Goal: Information Seeking & Learning: Learn about a topic

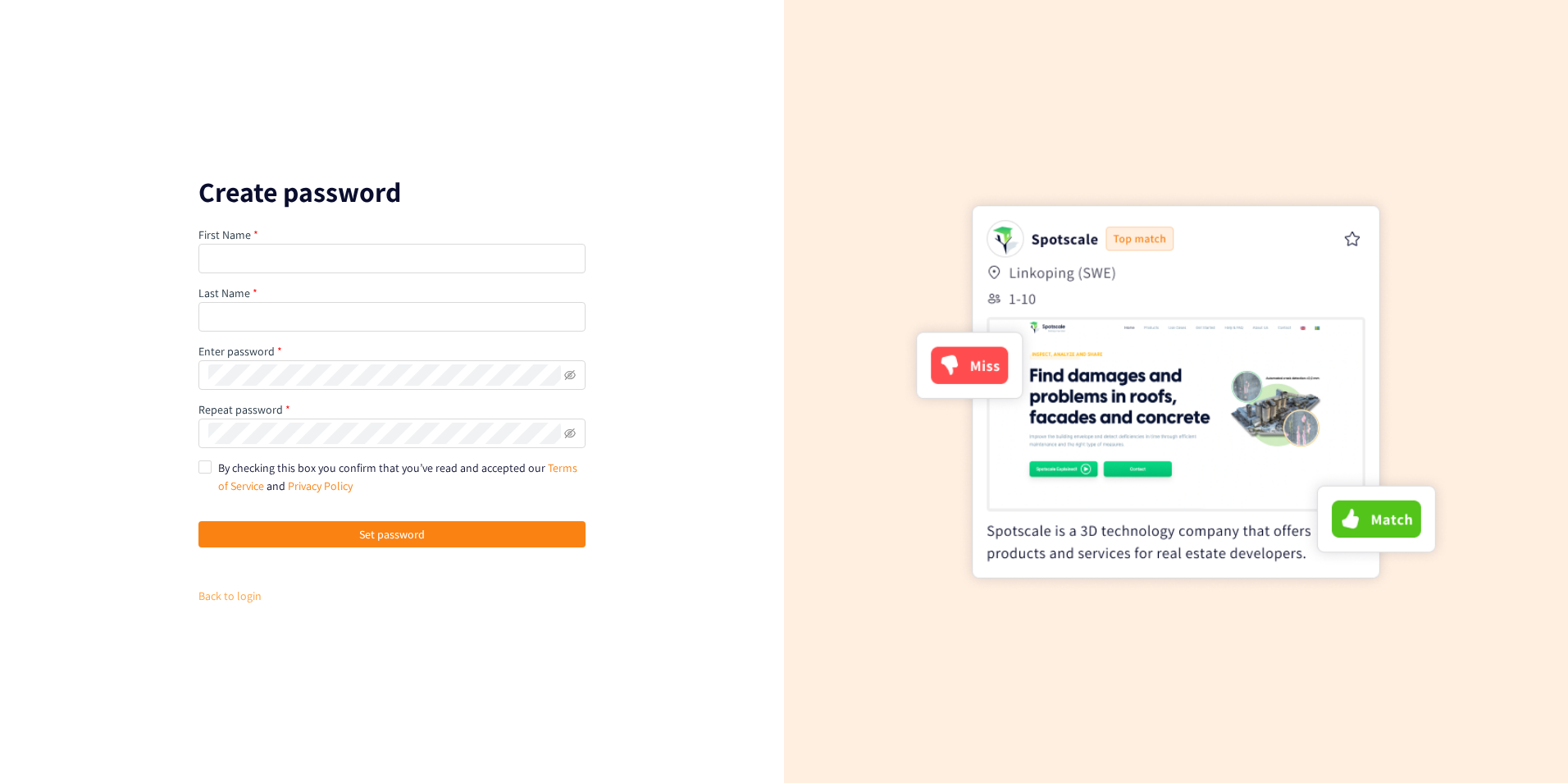
click at [223, 594] on link "Back to login" at bounding box center [230, 595] width 63 height 15
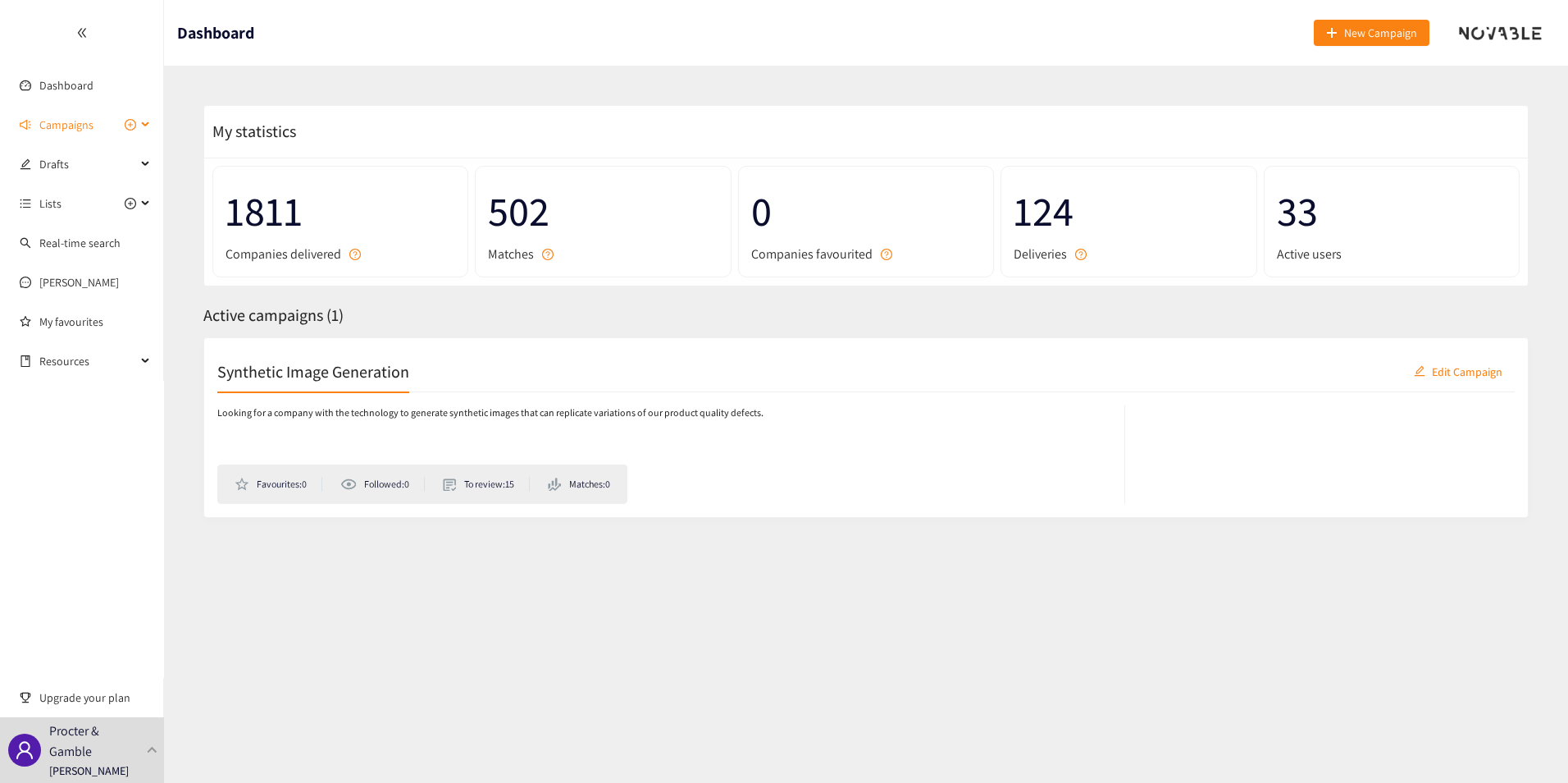
click at [80, 121] on span "Campaigns" at bounding box center [67, 124] width 54 height 33
click at [94, 172] on link "Synthetic Image Generation" at bounding box center [107, 164] width 135 height 15
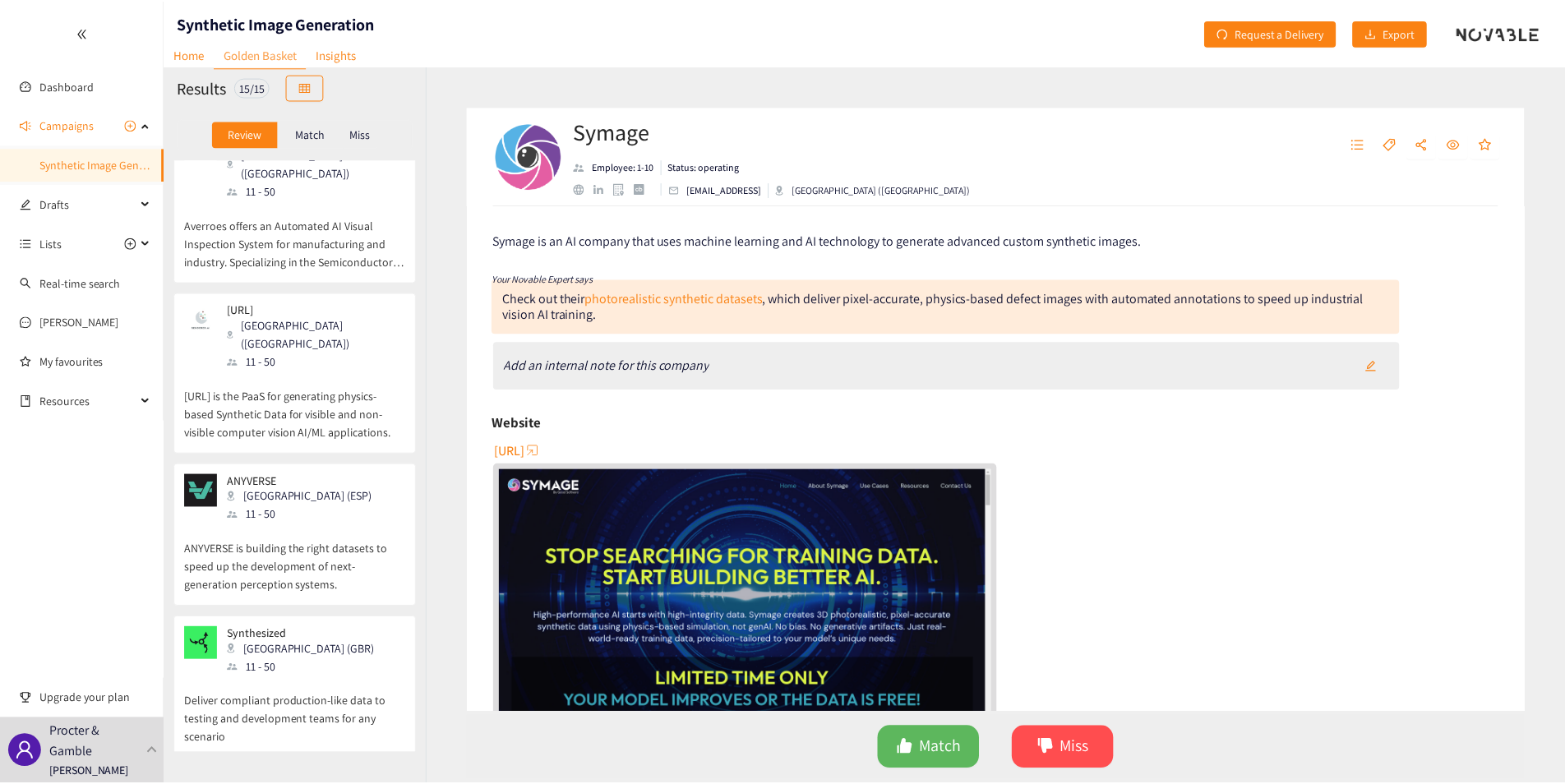
scroll to position [1527, 0]
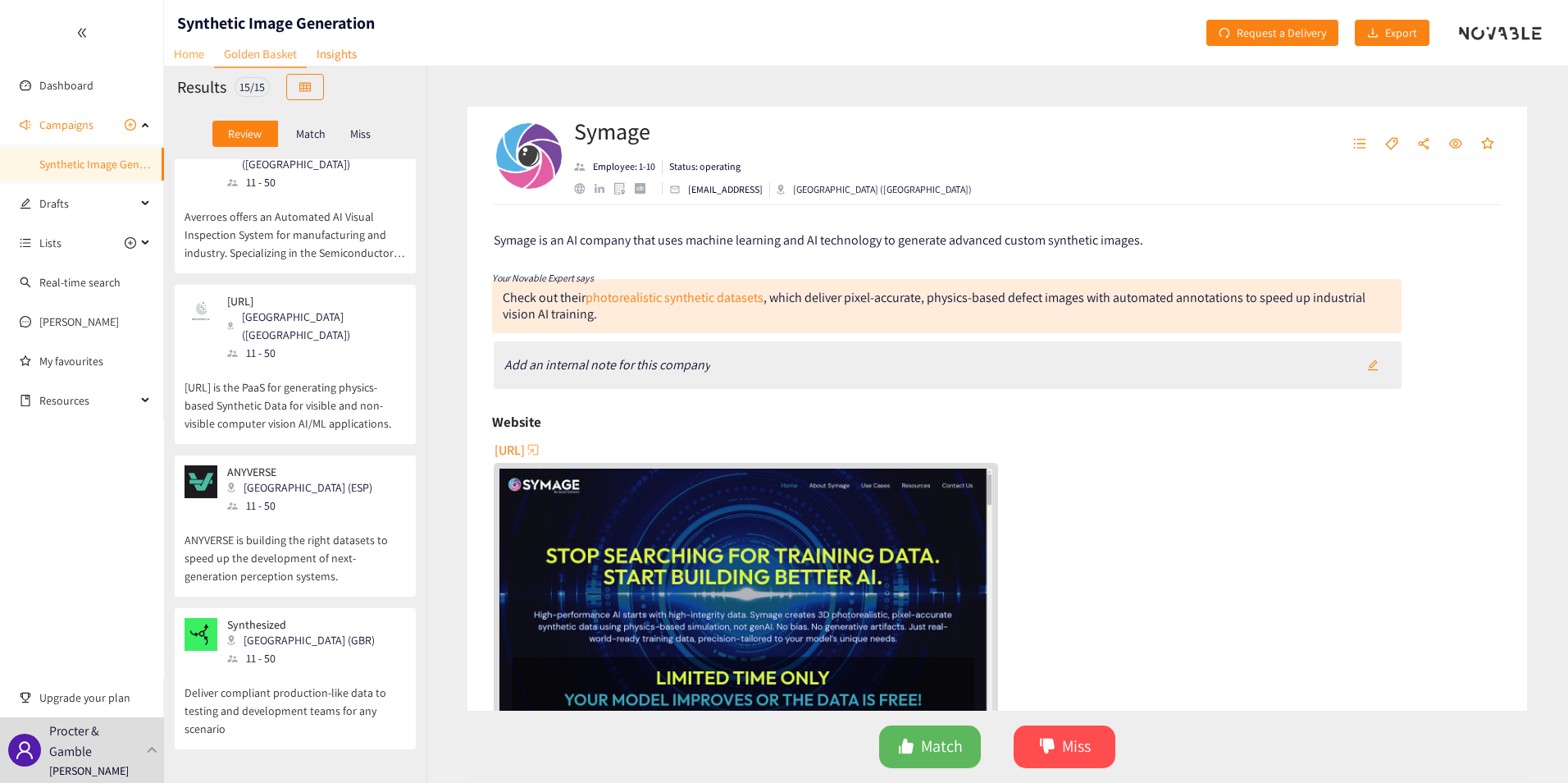
click at [179, 44] on link "Home" at bounding box center [188, 53] width 50 height 25
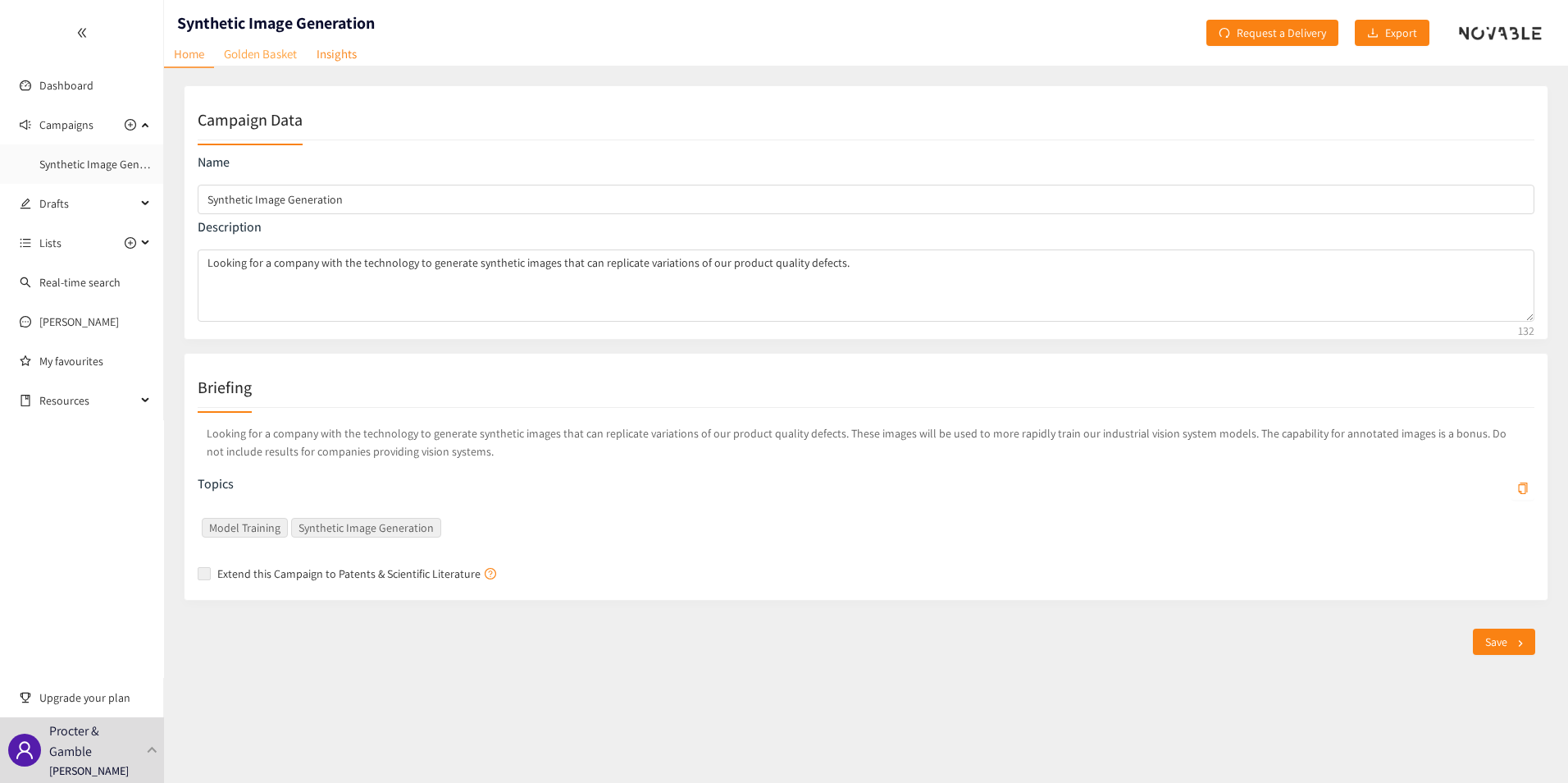
click at [277, 58] on link "Golden Basket" at bounding box center [260, 53] width 93 height 25
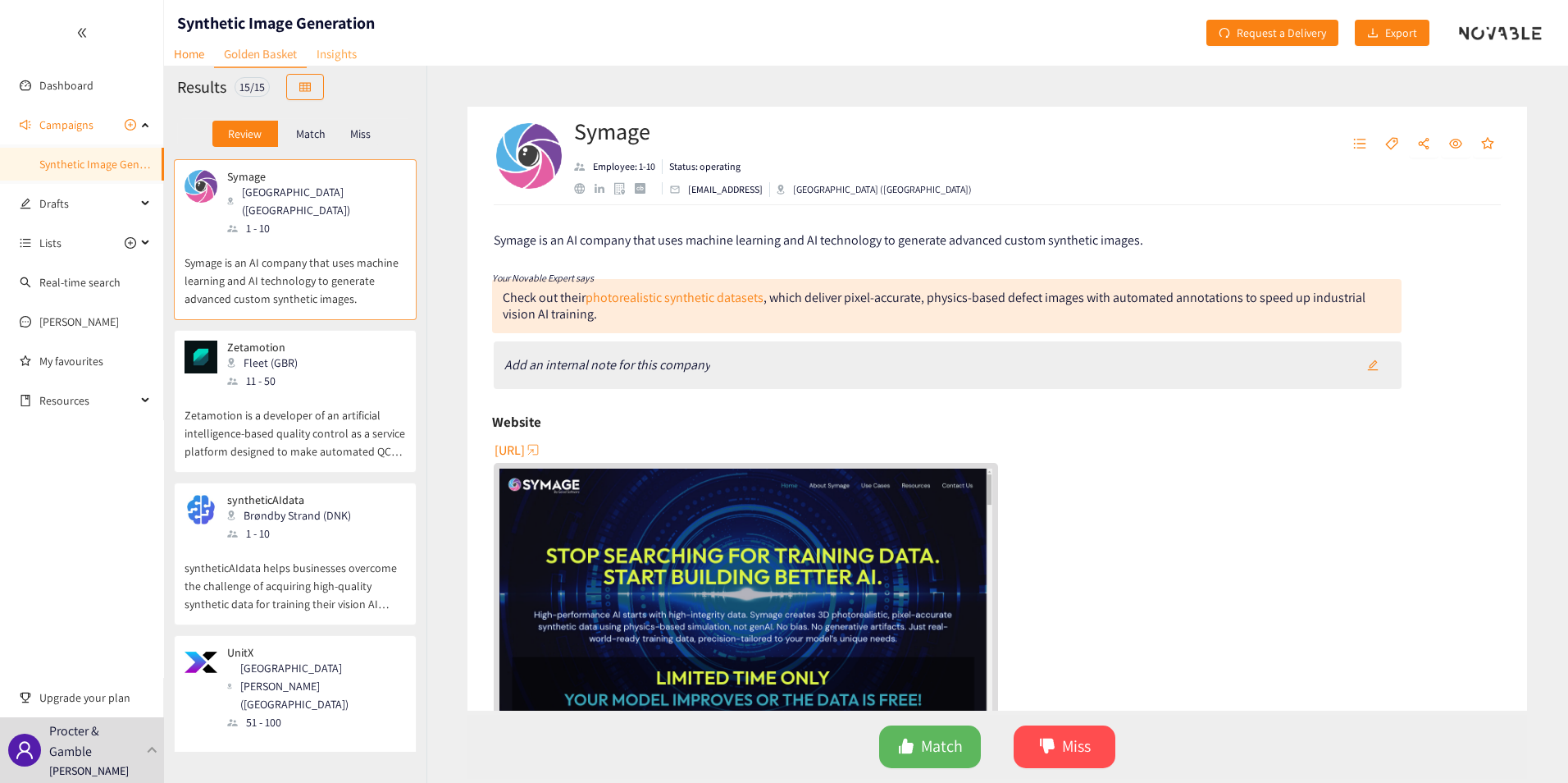
click at [342, 51] on link "Insights" at bounding box center [336, 53] width 60 height 25
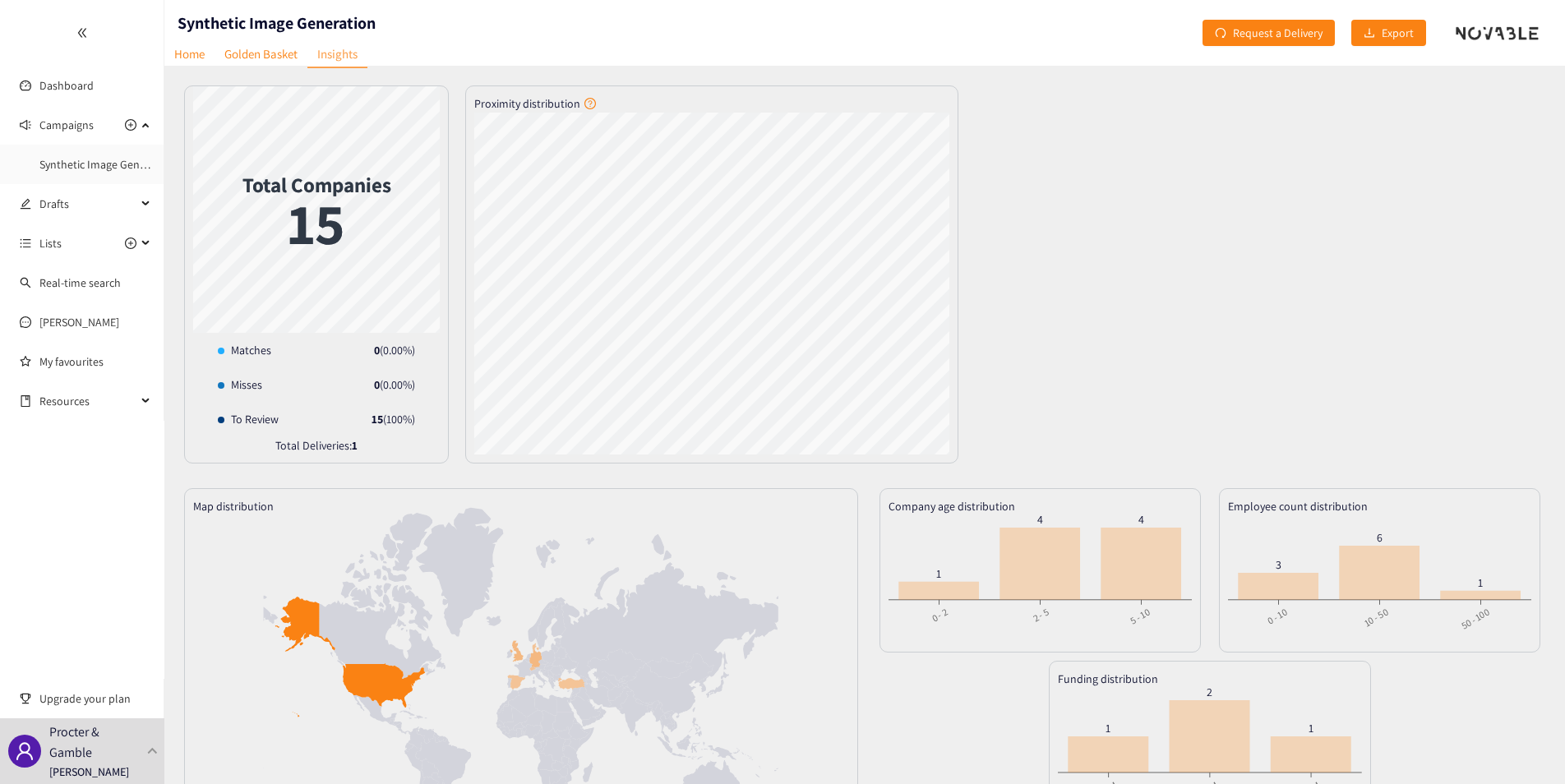
scroll to position [224, 0]
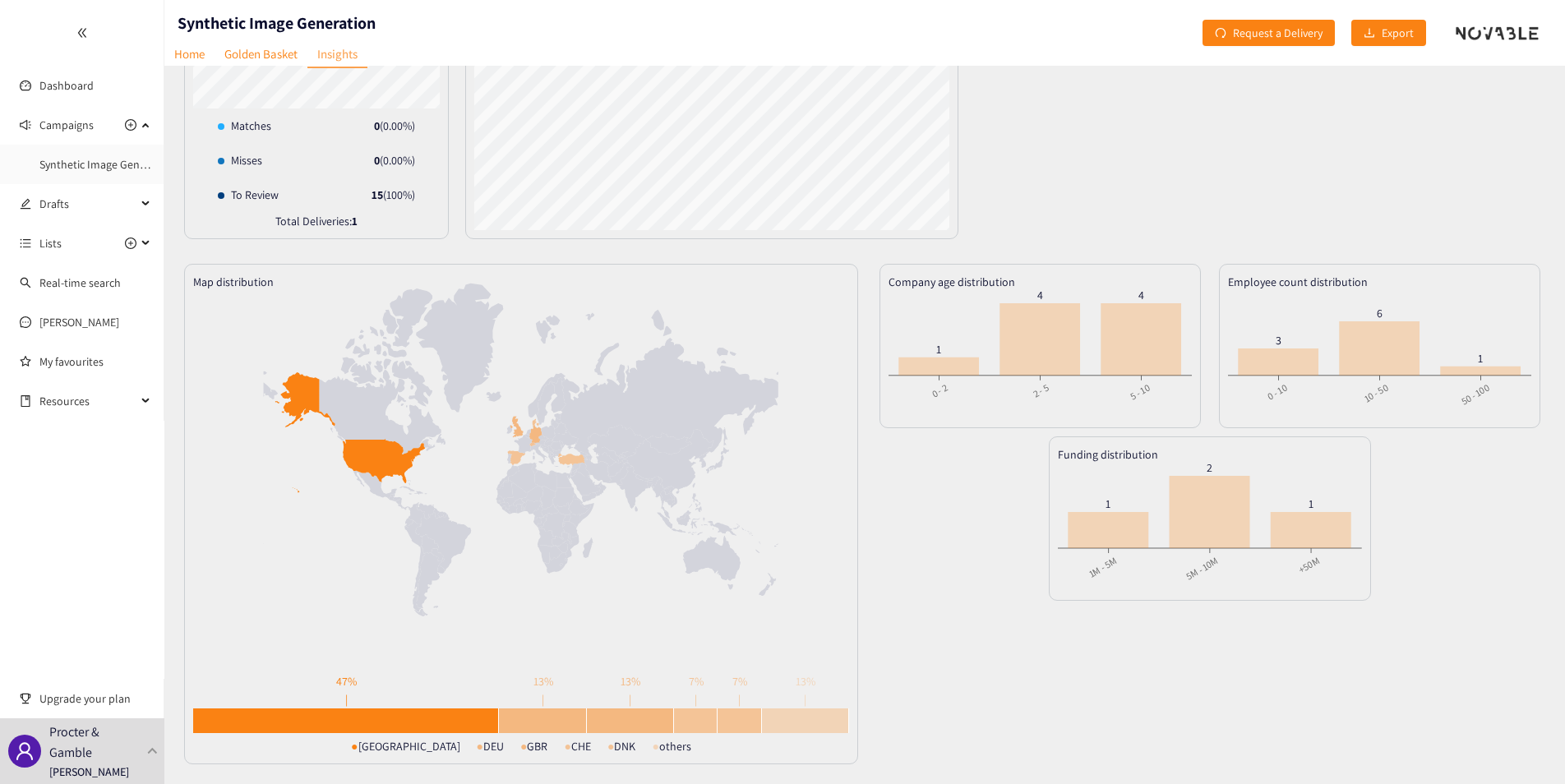
click at [1310, 525] on icon at bounding box center [1311, 530] width 81 height 36
click at [1324, 532] on icon at bounding box center [1311, 530] width 81 height 36
click at [1315, 535] on icon at bounding box center [1311, 530] width 81 height 36
click at [631, 718] on div at bounding box center [630, 720] width 87 height 24
click at [1317, 530] on icon at bounding box center [1311, 530] width 81 height 36
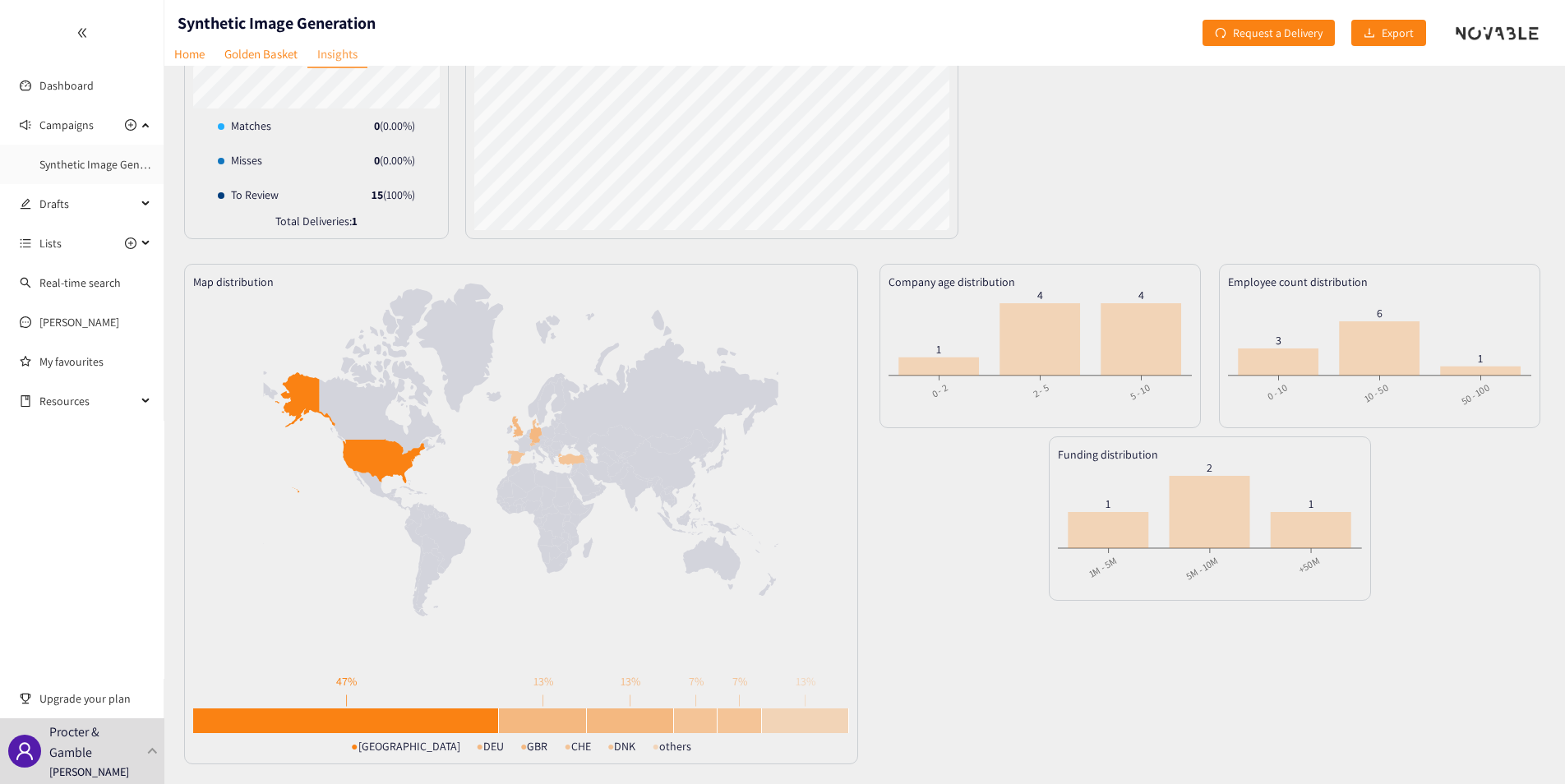
click at [1483, 372] on icon at bounding box center [1480, 371] width 81 height 9
click at [1368, 367] on icon at bounding box center [1379, 348] width 81 height 54
click at [1330, 538] on icon at bounding box center [1311, 530] width 81 height 36
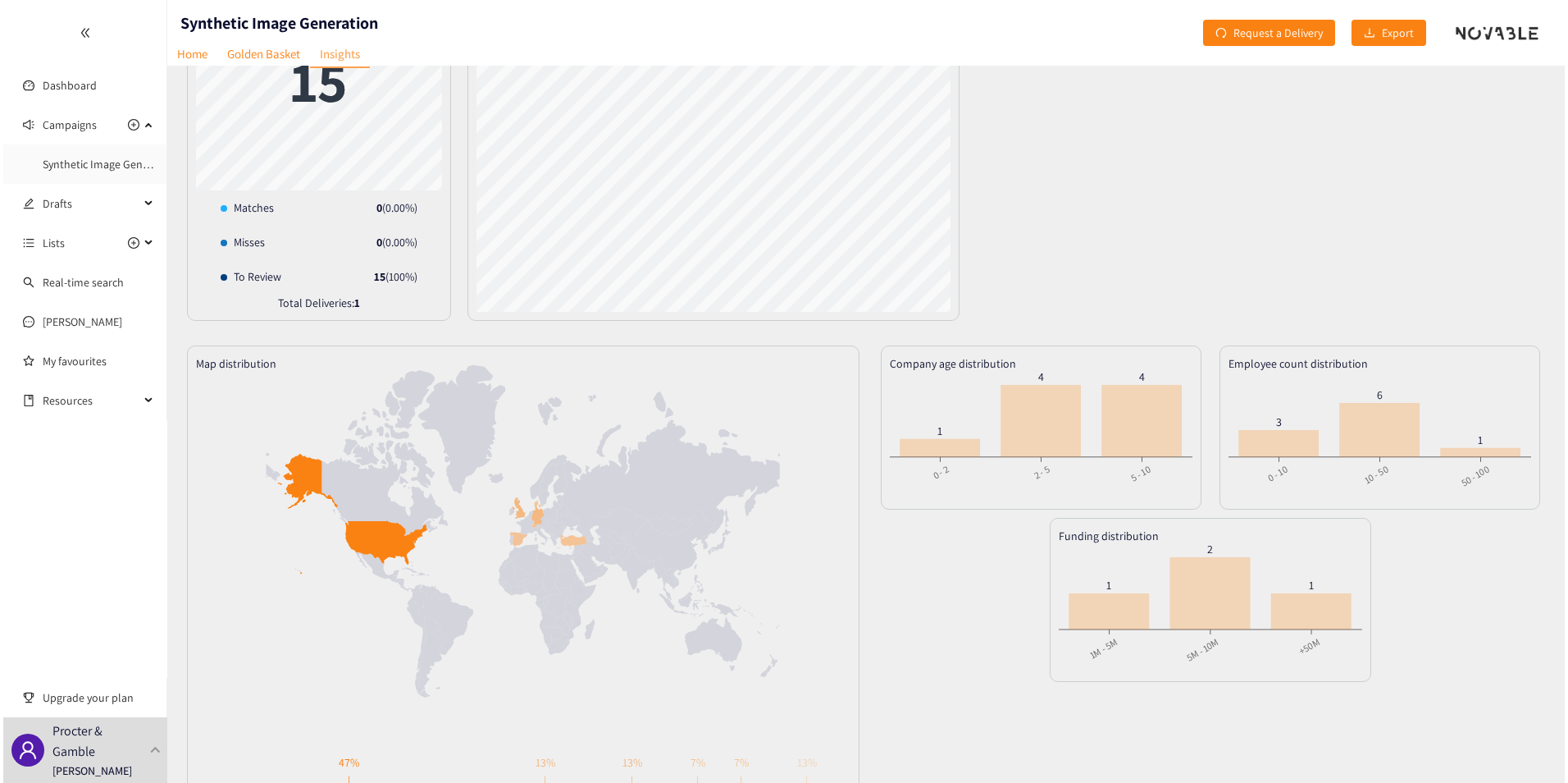
scroll to position [0, 0]
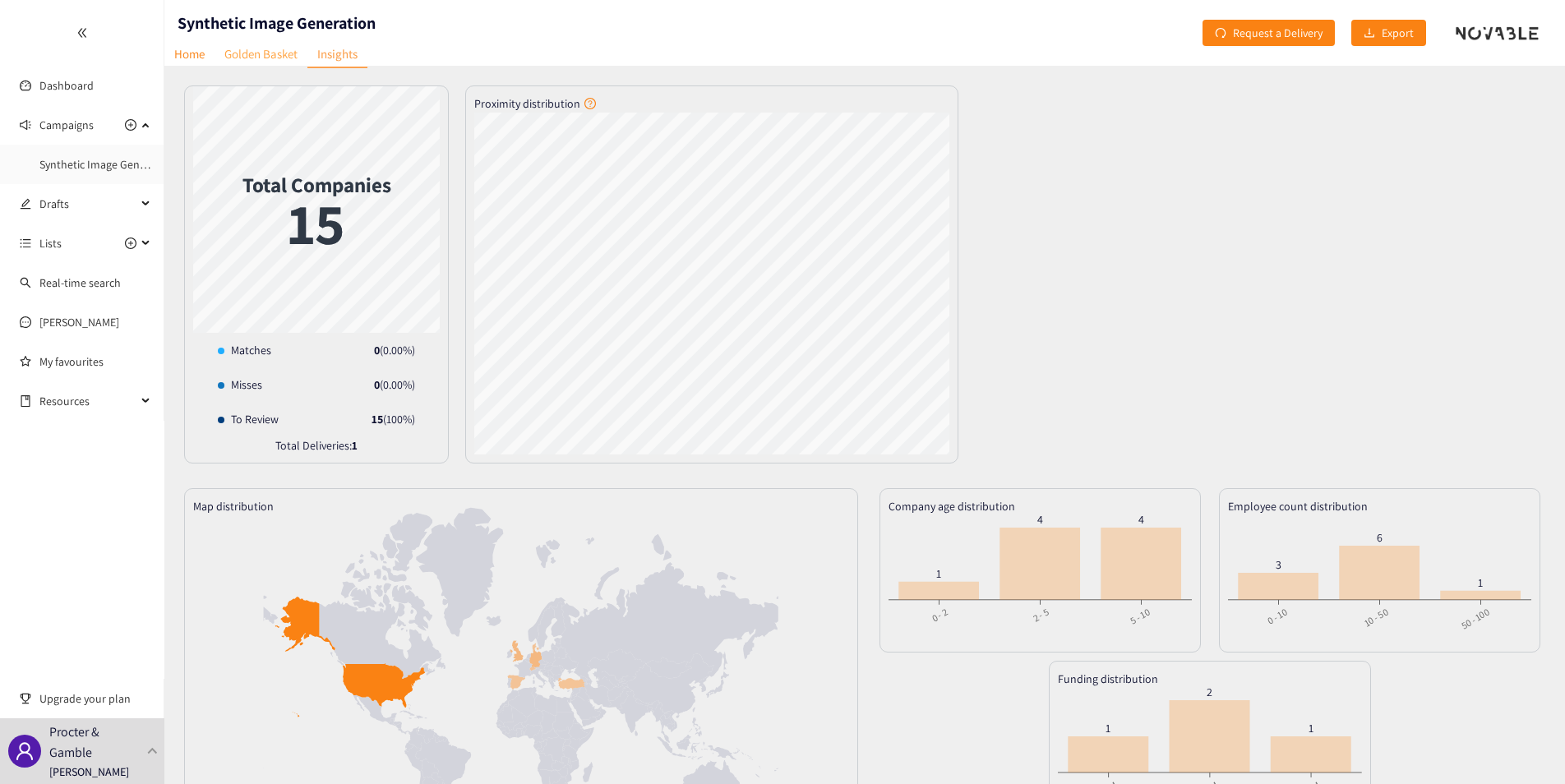
click at [278, 54] on link "Golden Basket" at bounding box center [260, 54] width 93 height 25
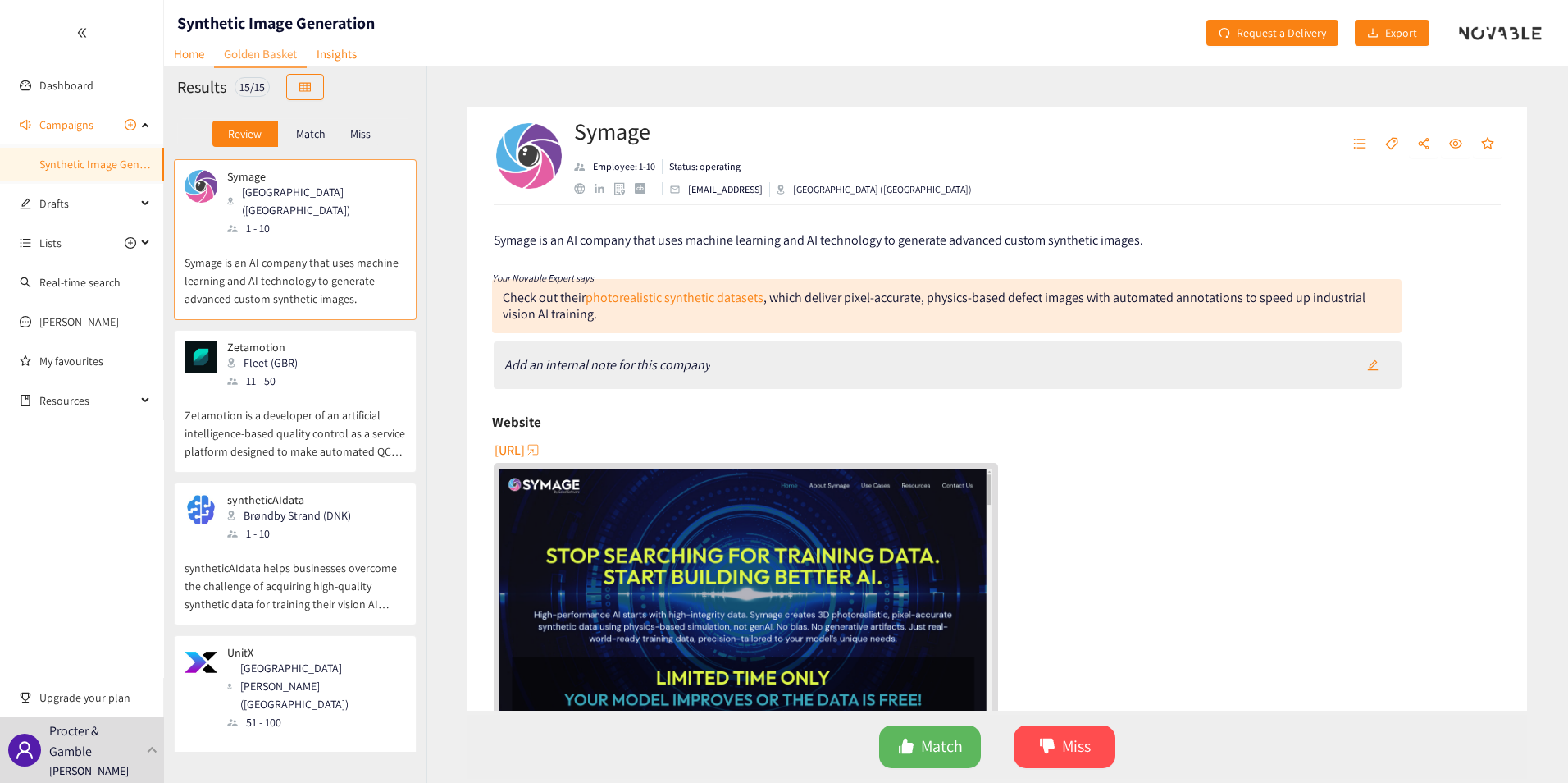
click at [305, 129] on p "Match" at bounding box center [310, 134] width 29 height 13
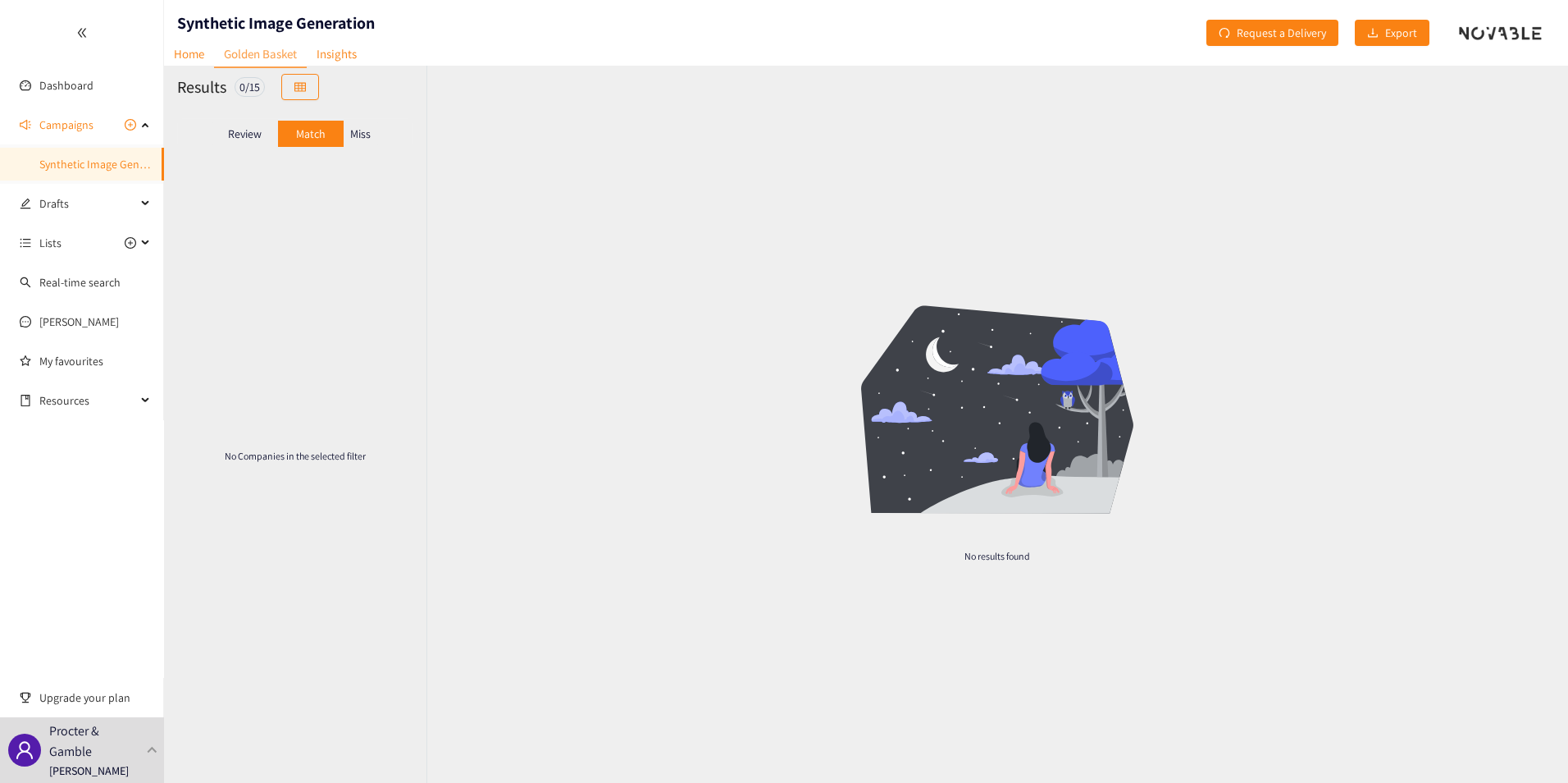
click at [380, 130] on div "Review Match Miss" at bounding box center [295, 133] width 236 height 31
click at [358, 136] on p "Miss" at bounding box center [361, 134] width 21 height 13
click at [246, 134] on p "Review" at bounding box center [245, 134] width 34 height 13
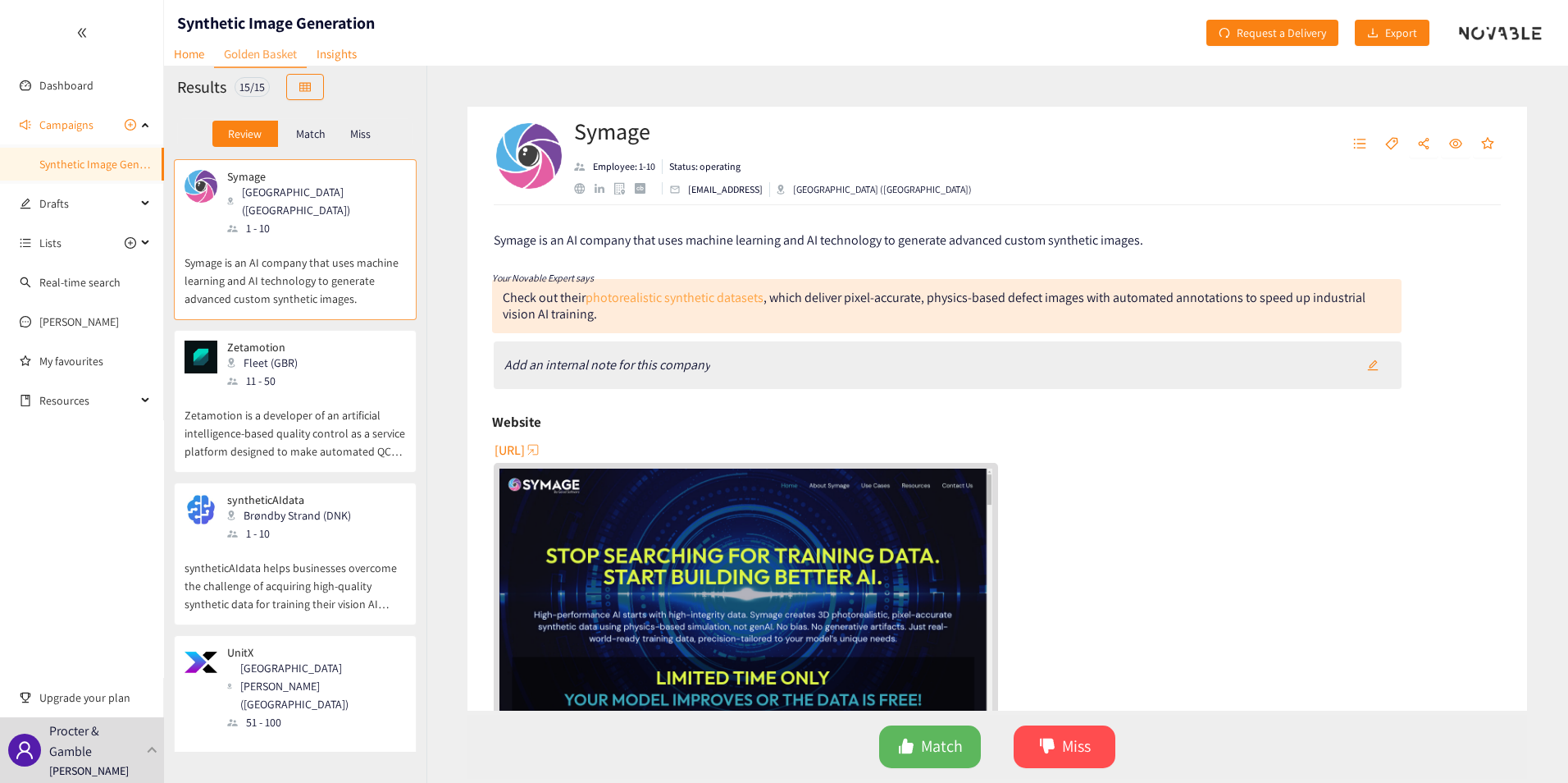
click at [754, 300] on link "photorealistic synthetic datasets" at bounding box center [675, 297] width 178 height 17
click at [337, 390] on p "Zetamotion is a developer of an artificial intelligence-based quality control a…" at bounding box center [295, 425] width 221 height 70
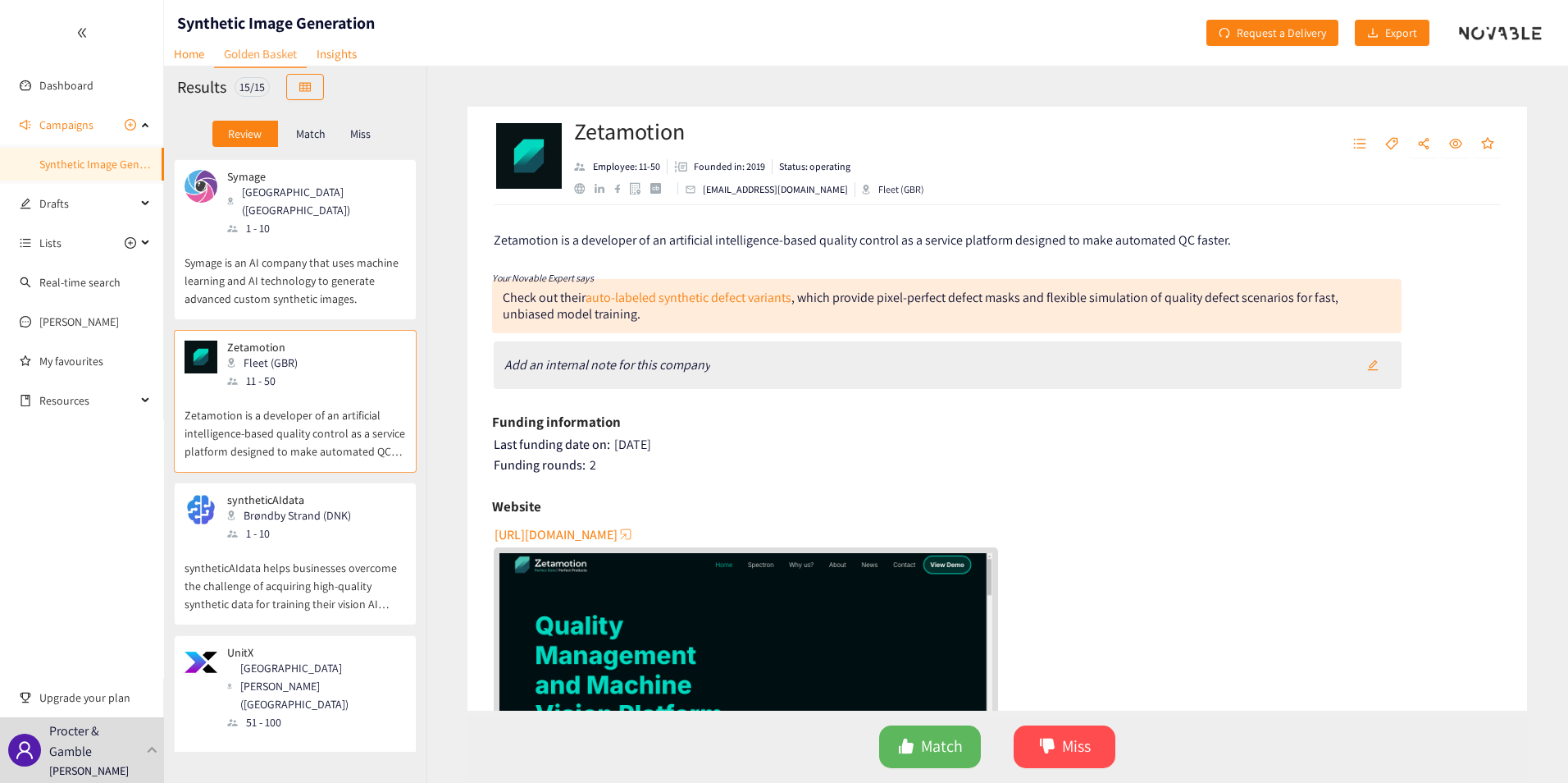
click at [307, 524] on div "1 - 10" at bounding box center [293, 533] width 134 height 18
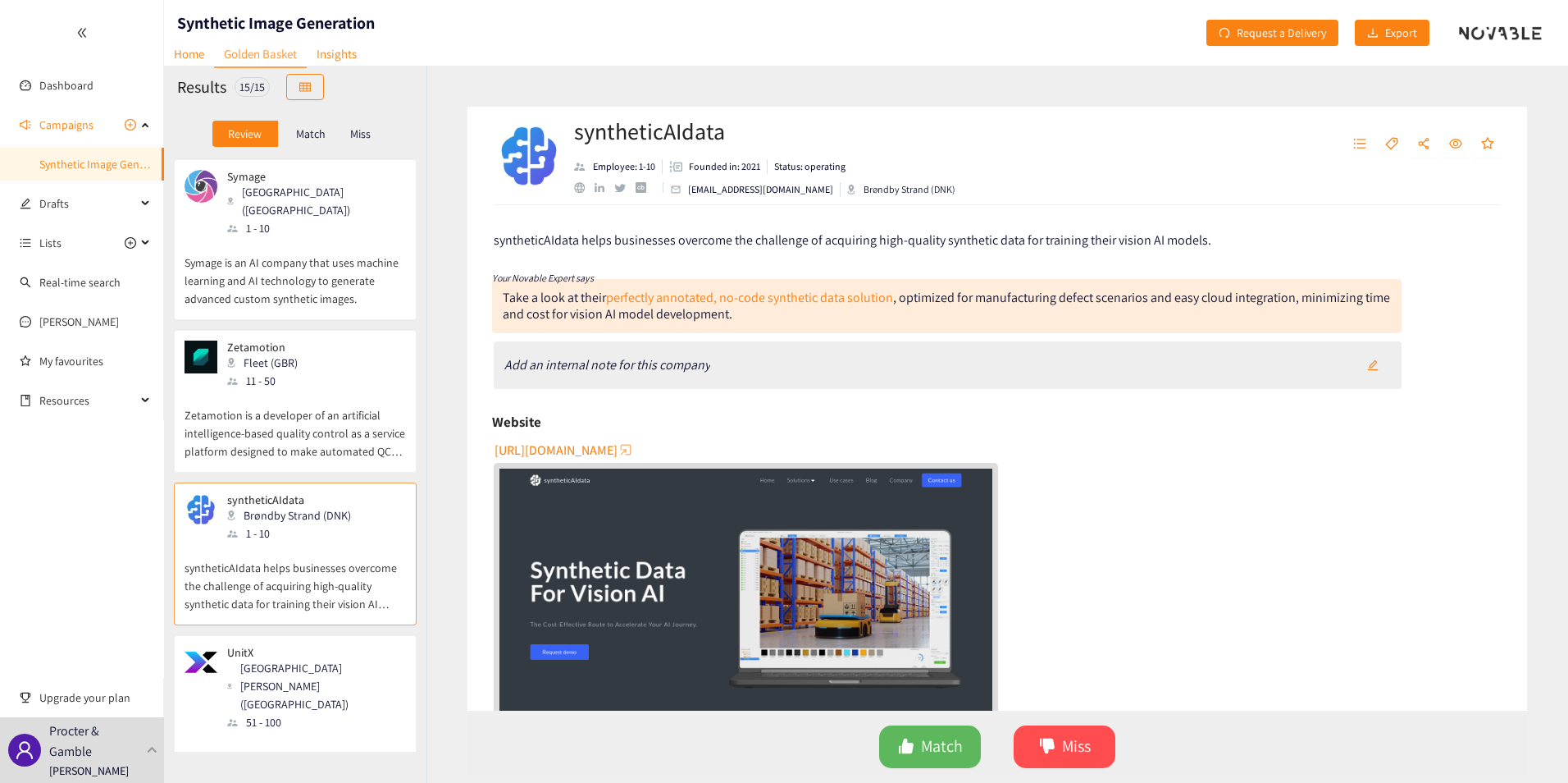
scroll to position [82, 0]
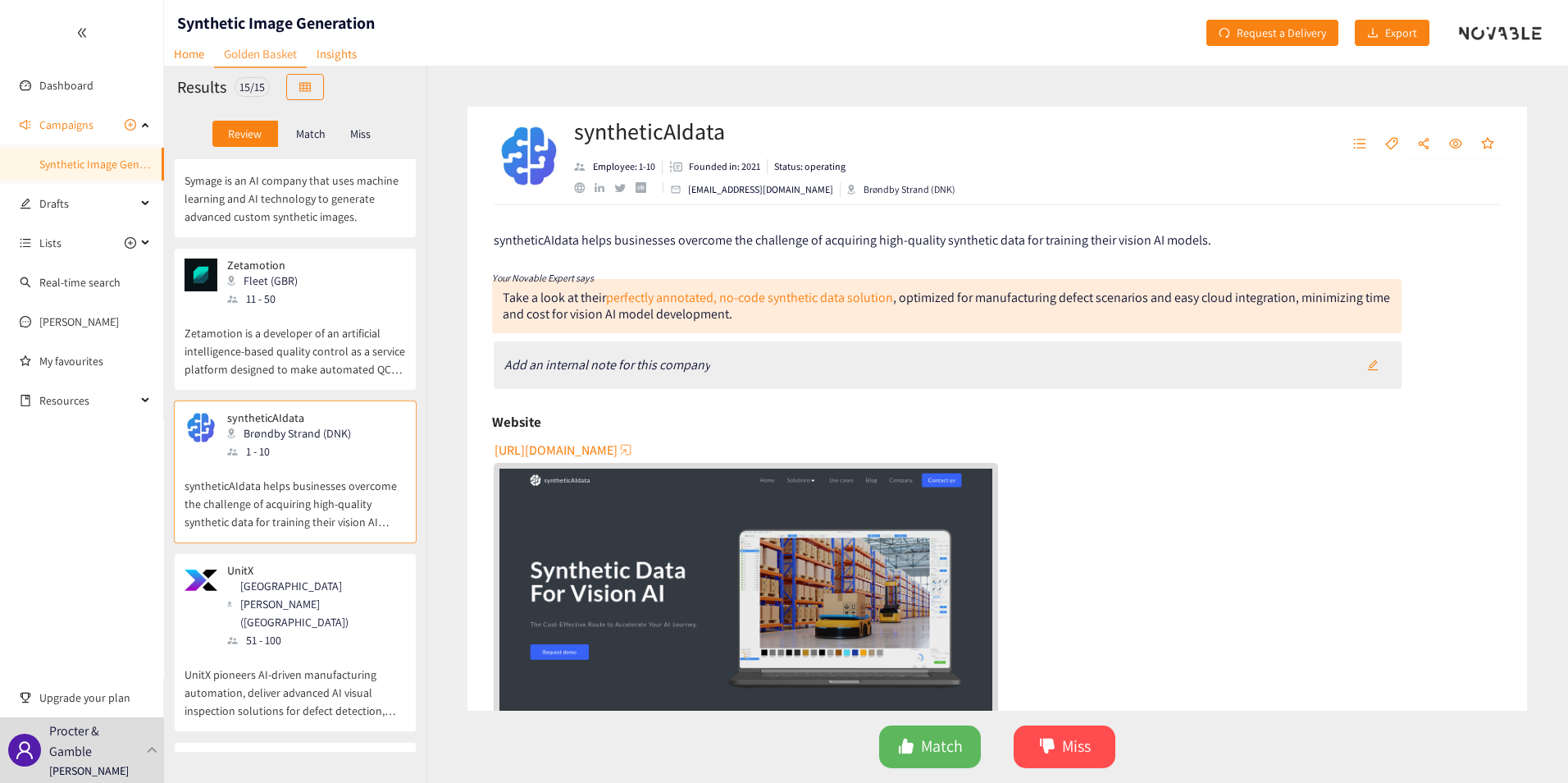
click at [311, 649] on p "UnitX pioneers AI-driven manufacturing automation, deliver advanced AI visual i…" at bounding box center [295, 684] width 221 height 70
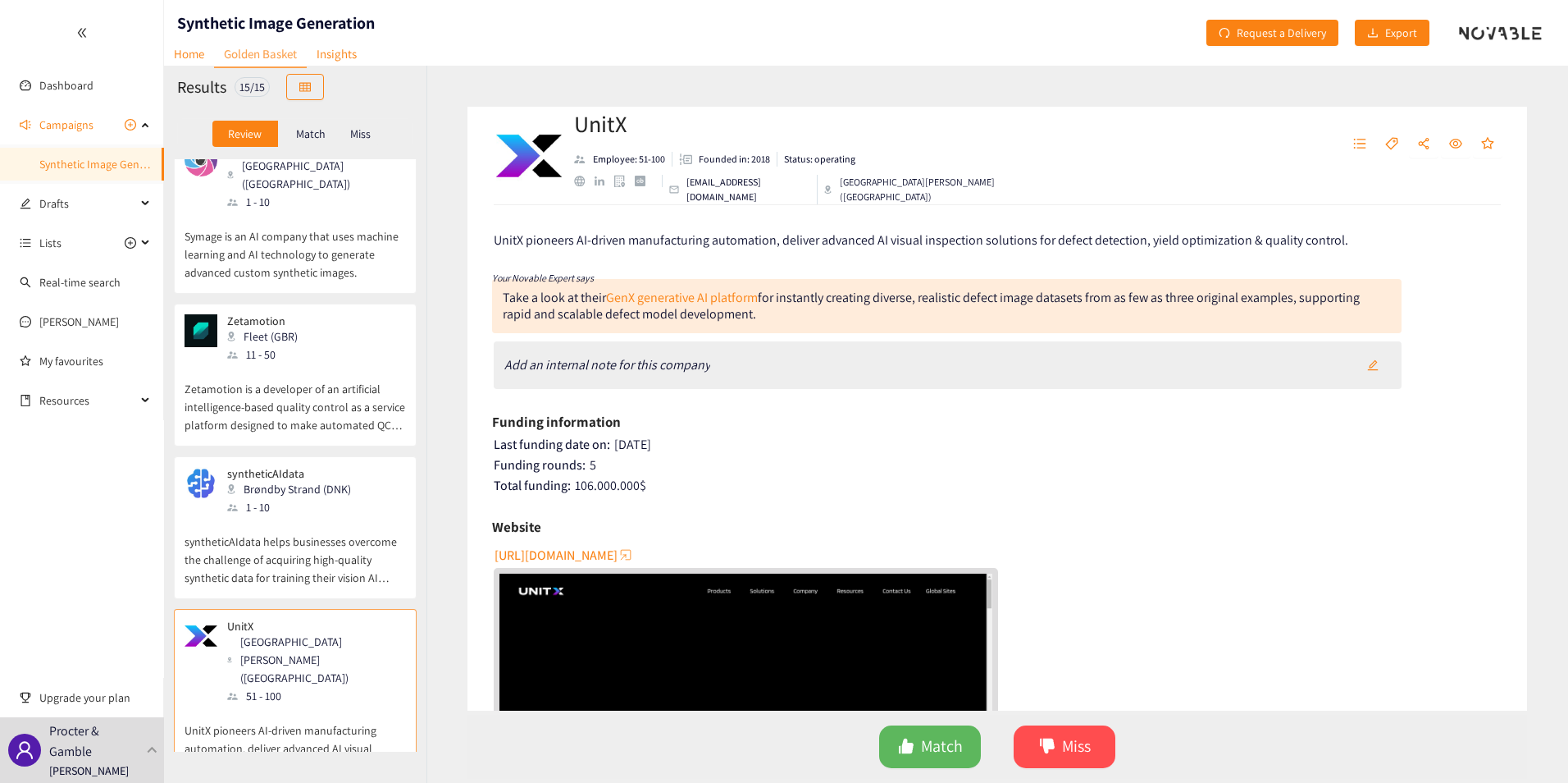
scroll to position [0, 0]
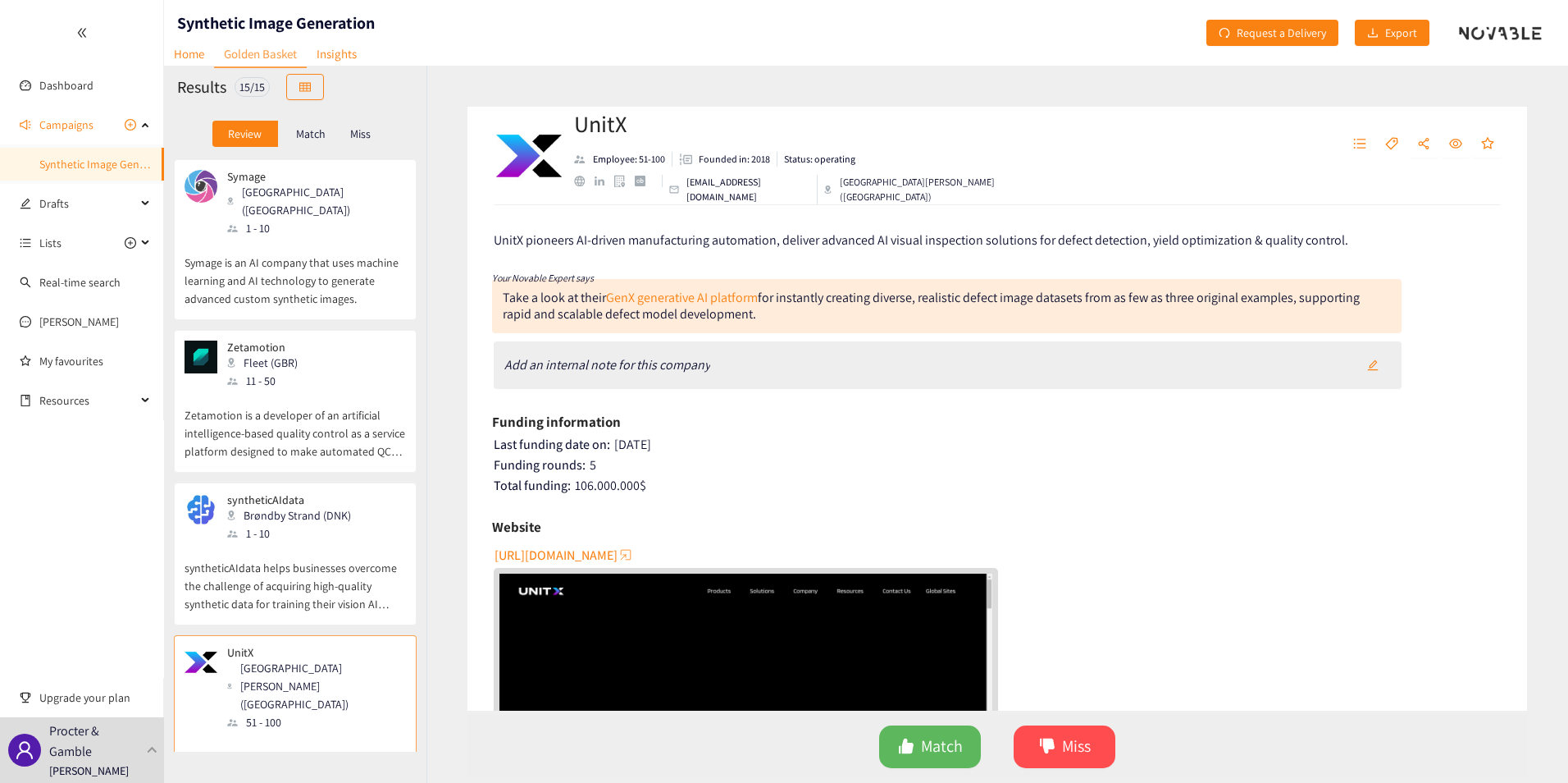
click at [268, 259] on p "Symage is an AI company that uses machine learning and AI technology to generat…" at bounding box center [295, 272] width 221 height 70
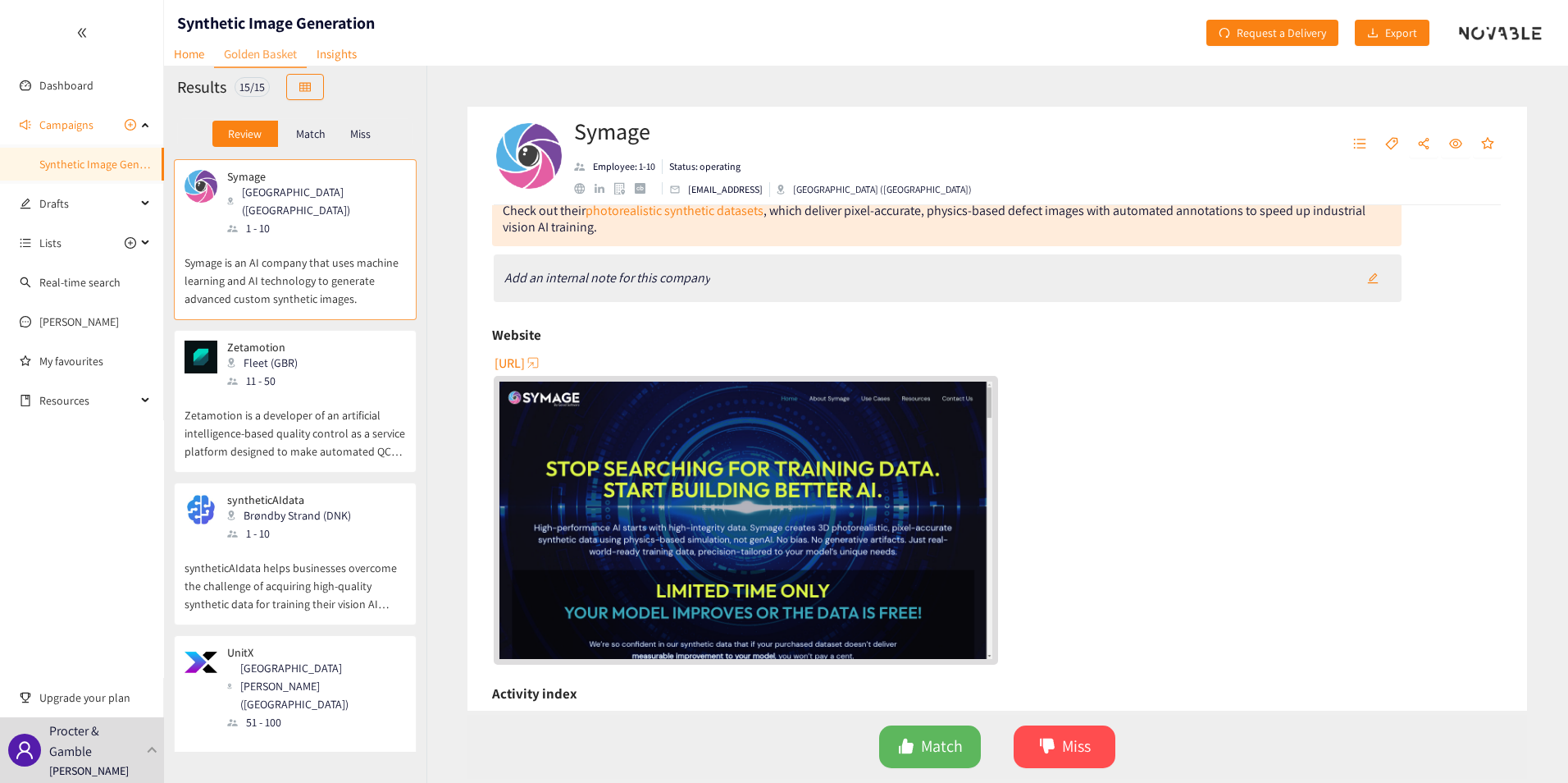
scroll to position [475, 0]
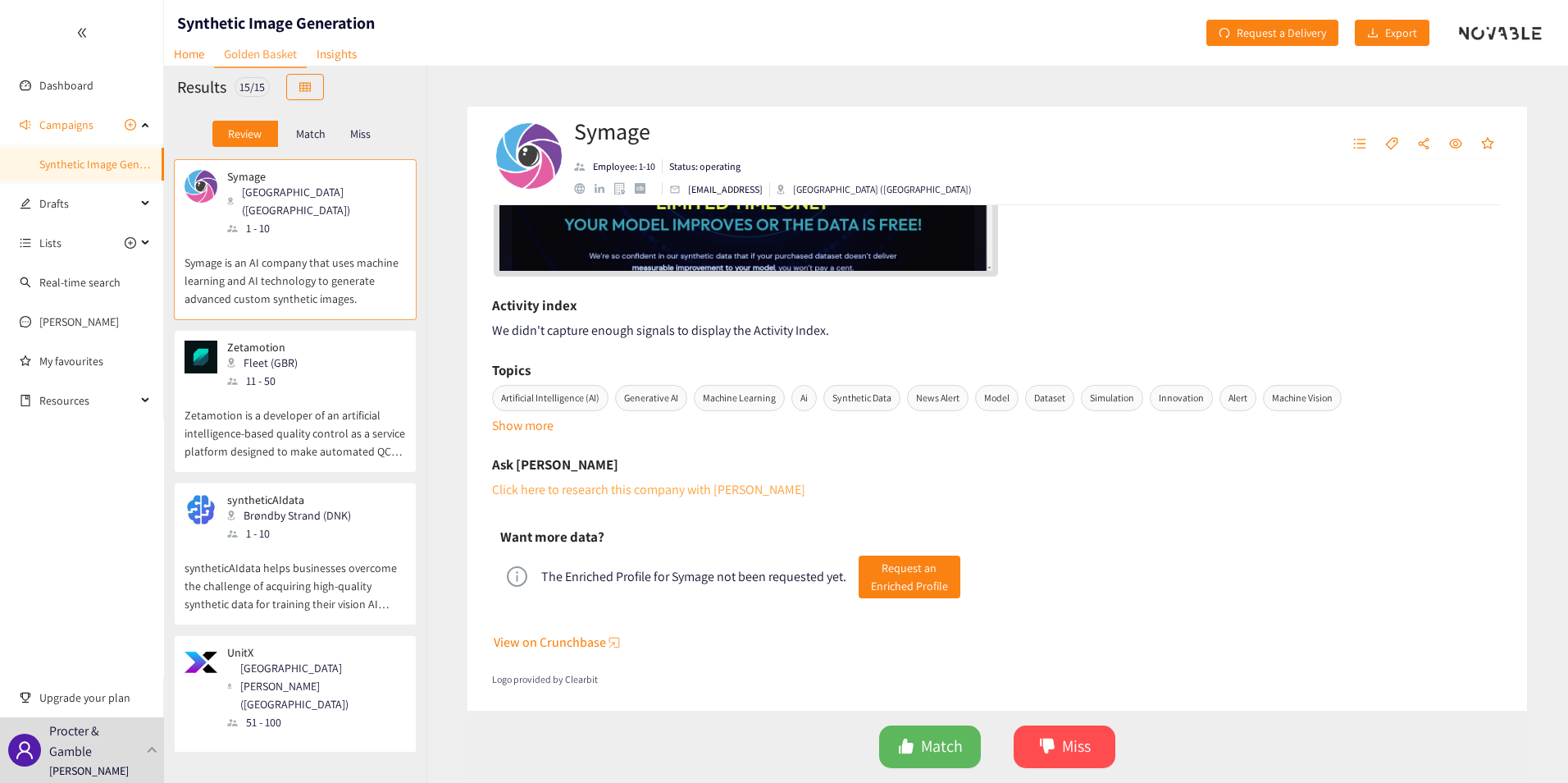
click at [542, 486] on link "Click here to research this company with [PERSON_NAME]" at bounding box center [649, 489] width 313 height 17
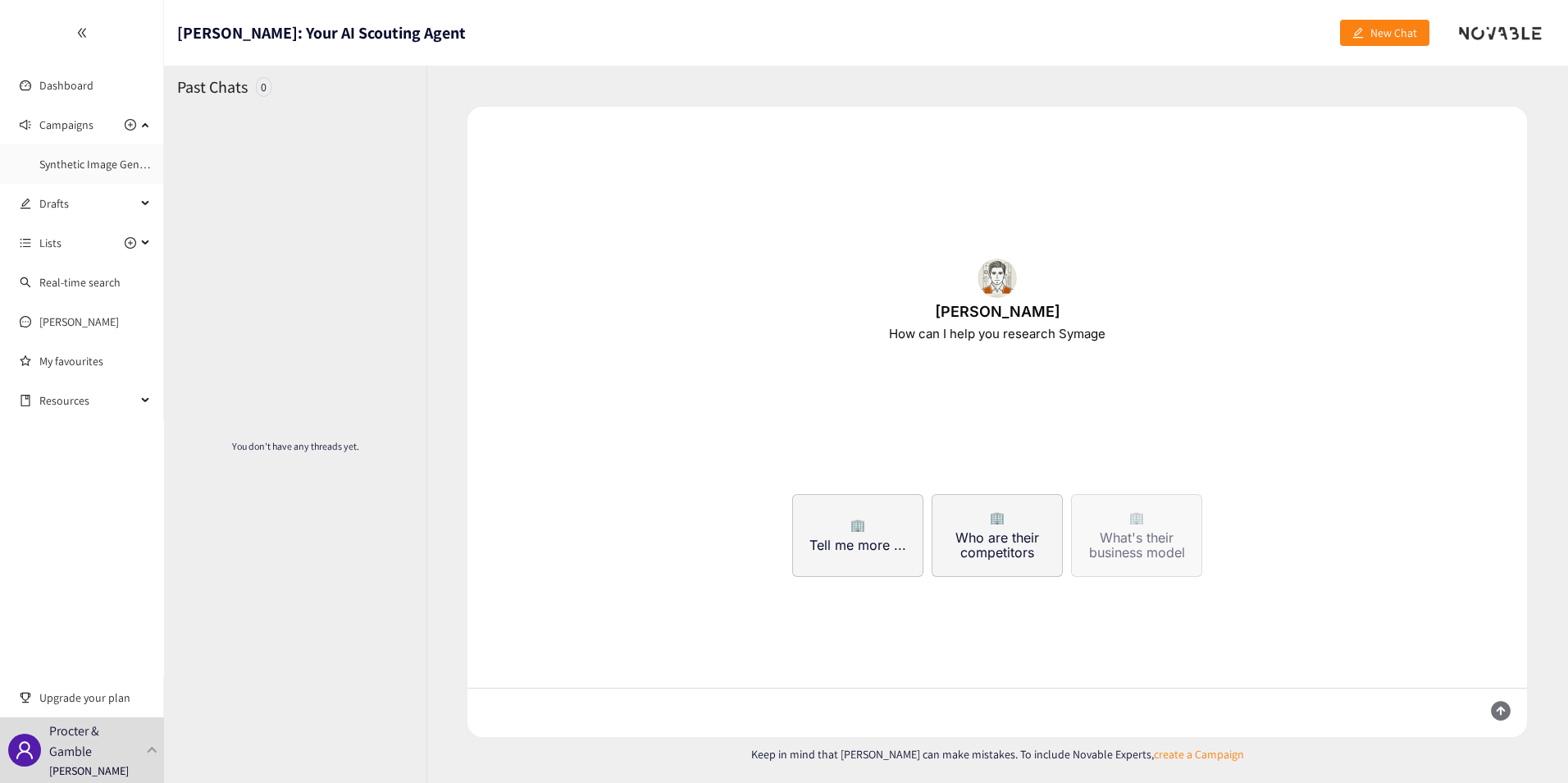
click at [1136, 541] on span "What's their business model" at bounding box center [1136, 544] width 123 height 29
type textarea "What is the business model of Symage, [URL]"
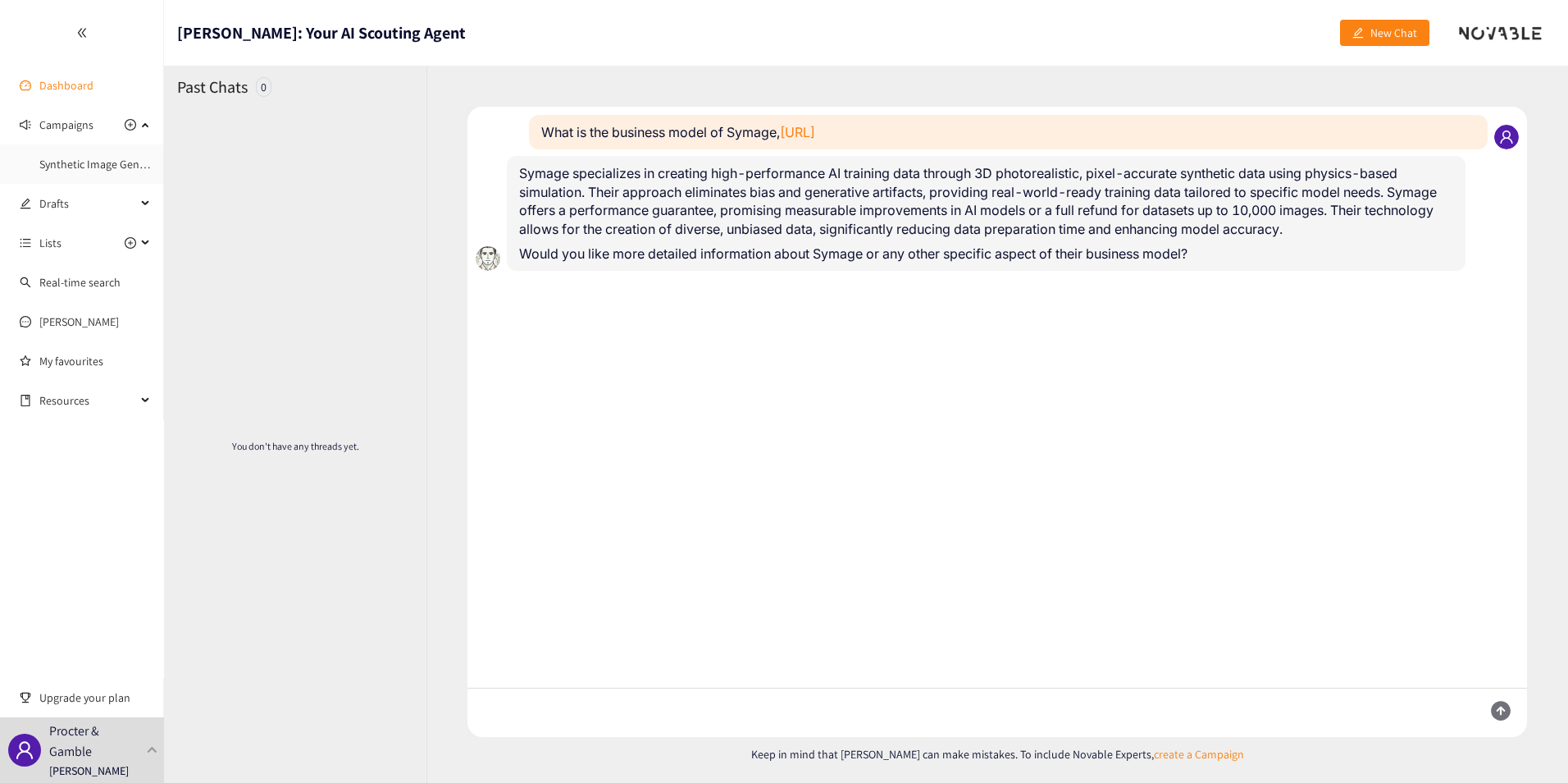
click at [60, 82] on link "Dashboard" at bounding box center [67, 85] width 54 height 15
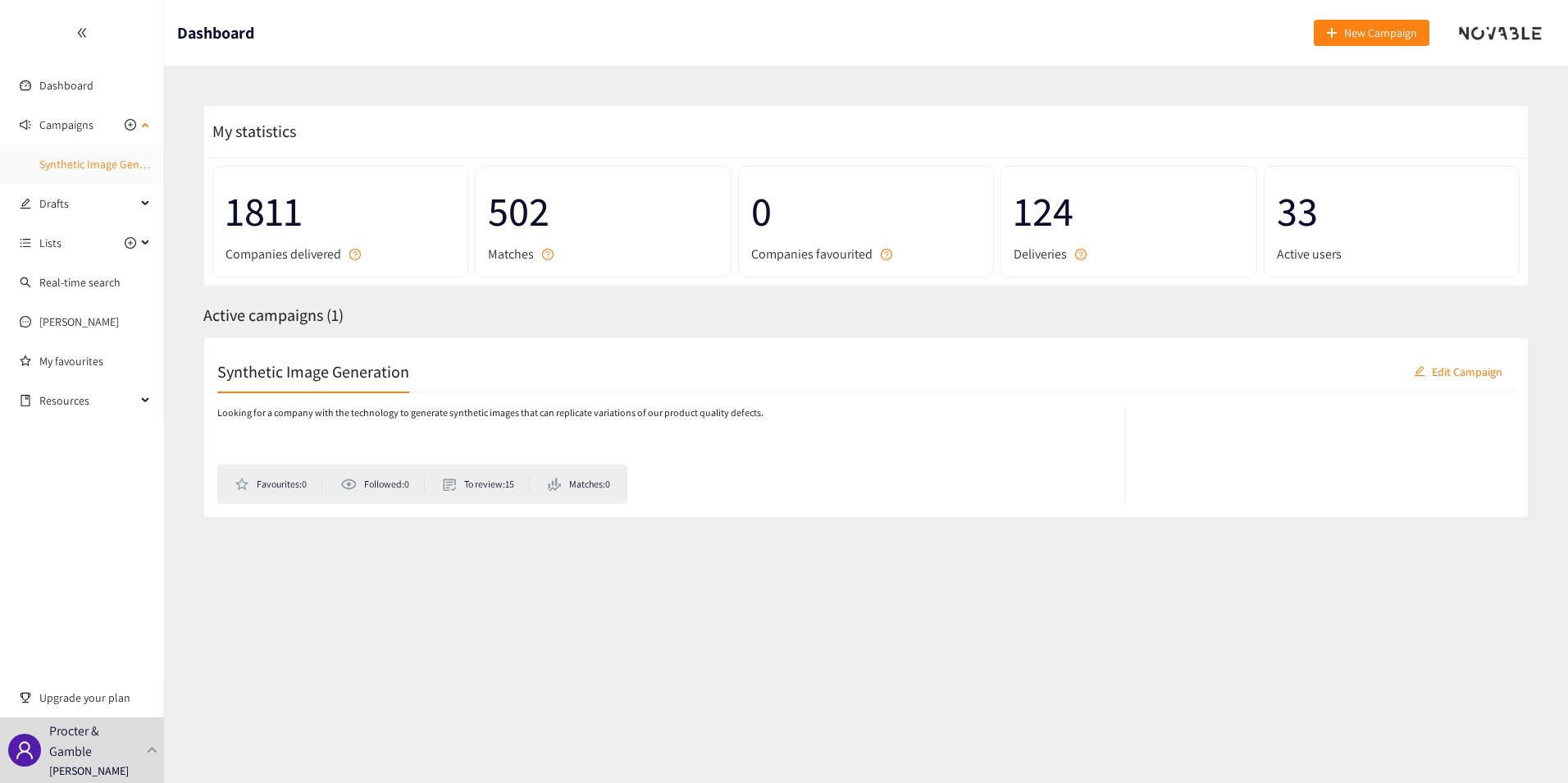
click at [86, 160] on link "Synthetic Image Generation" at bounding box center [107, 164] width 135 height 15
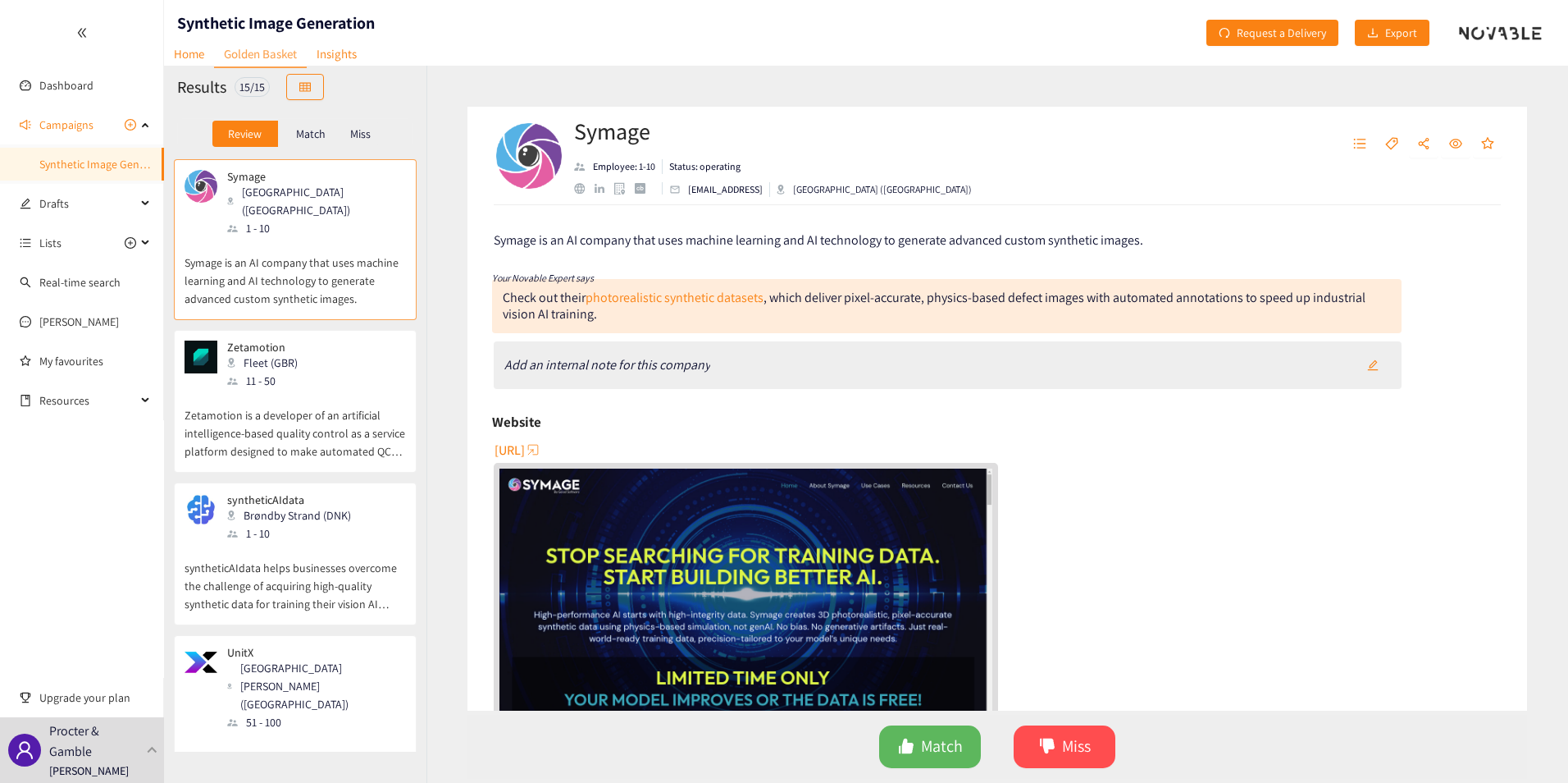
click at [331, 391] on p "Zetamotion is a developer of an artificial intelligence-based quality control a…" at bounding box center [295, 425] width 221 height 70
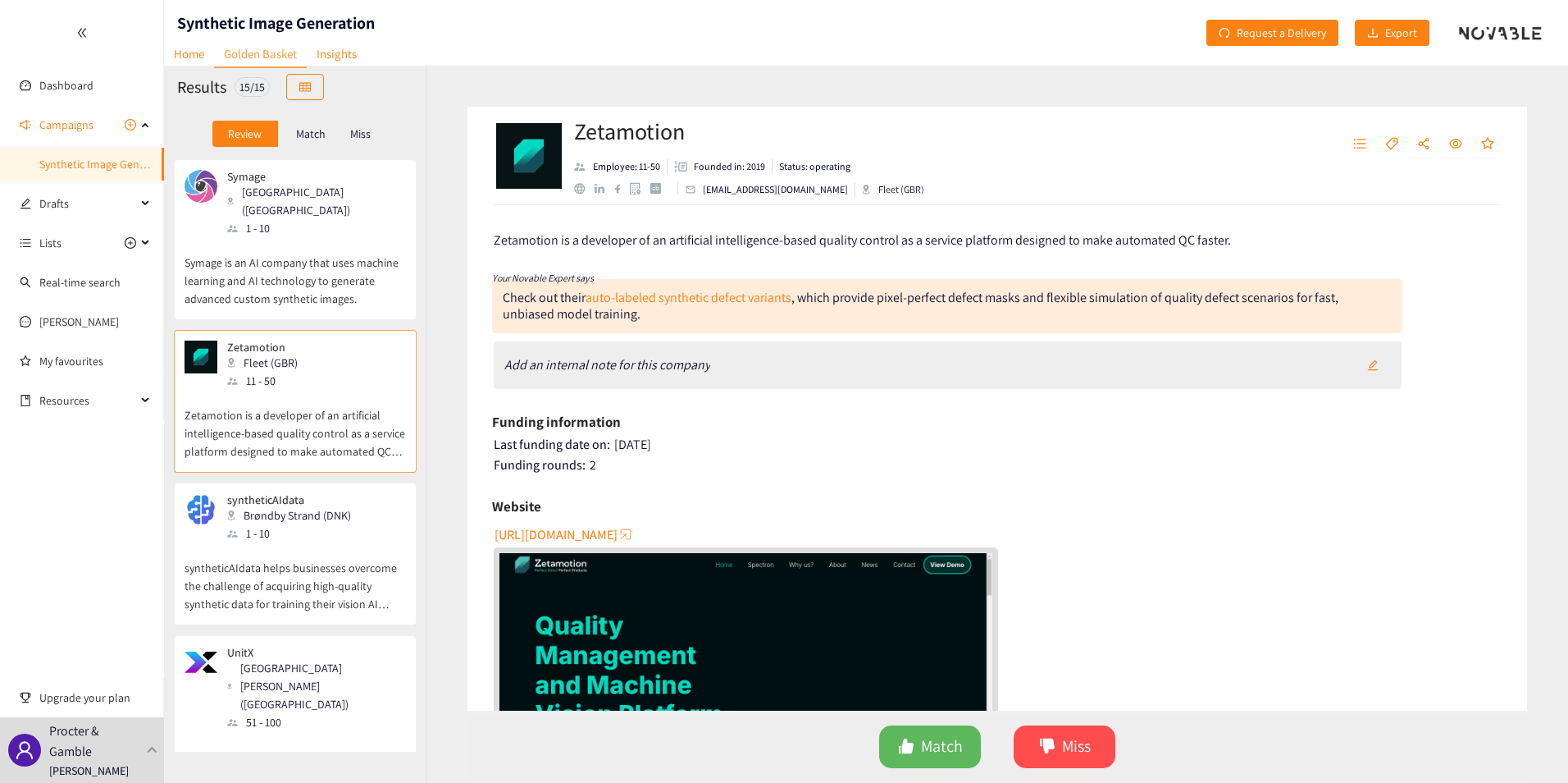
click at [342, 548] on p "syntheticAIdata helps businesses overcome the challenge of acquiring high-quali…" at bounding box center [295, 577] width 221 height 70
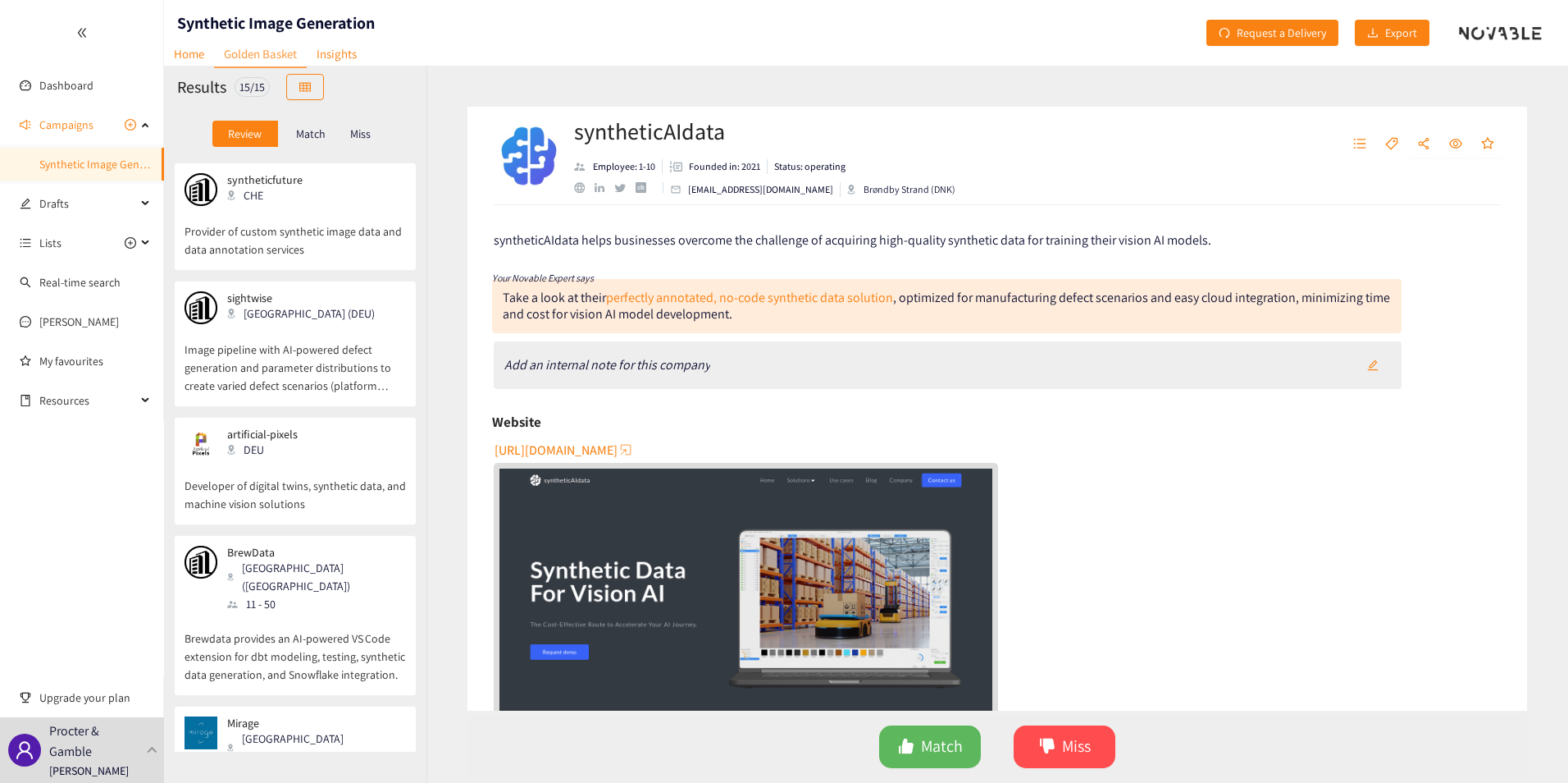
scroll to position [902, 0]
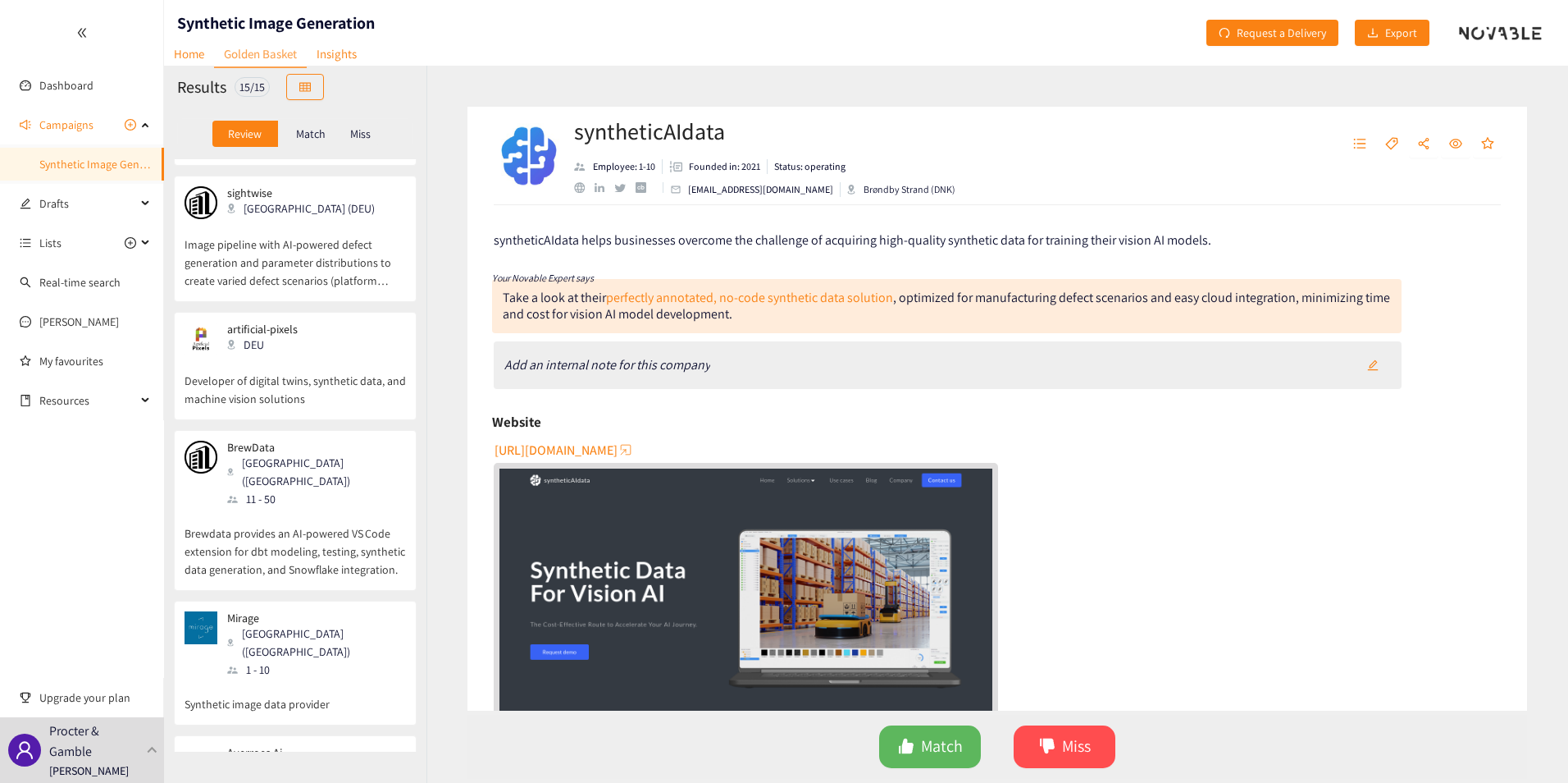
click at [301, 625] on div "[GEOGRAPHIC_DATA] ([GEOGRAPHIC_DATA])" at bounding box center [315, 642] width 177 height 36
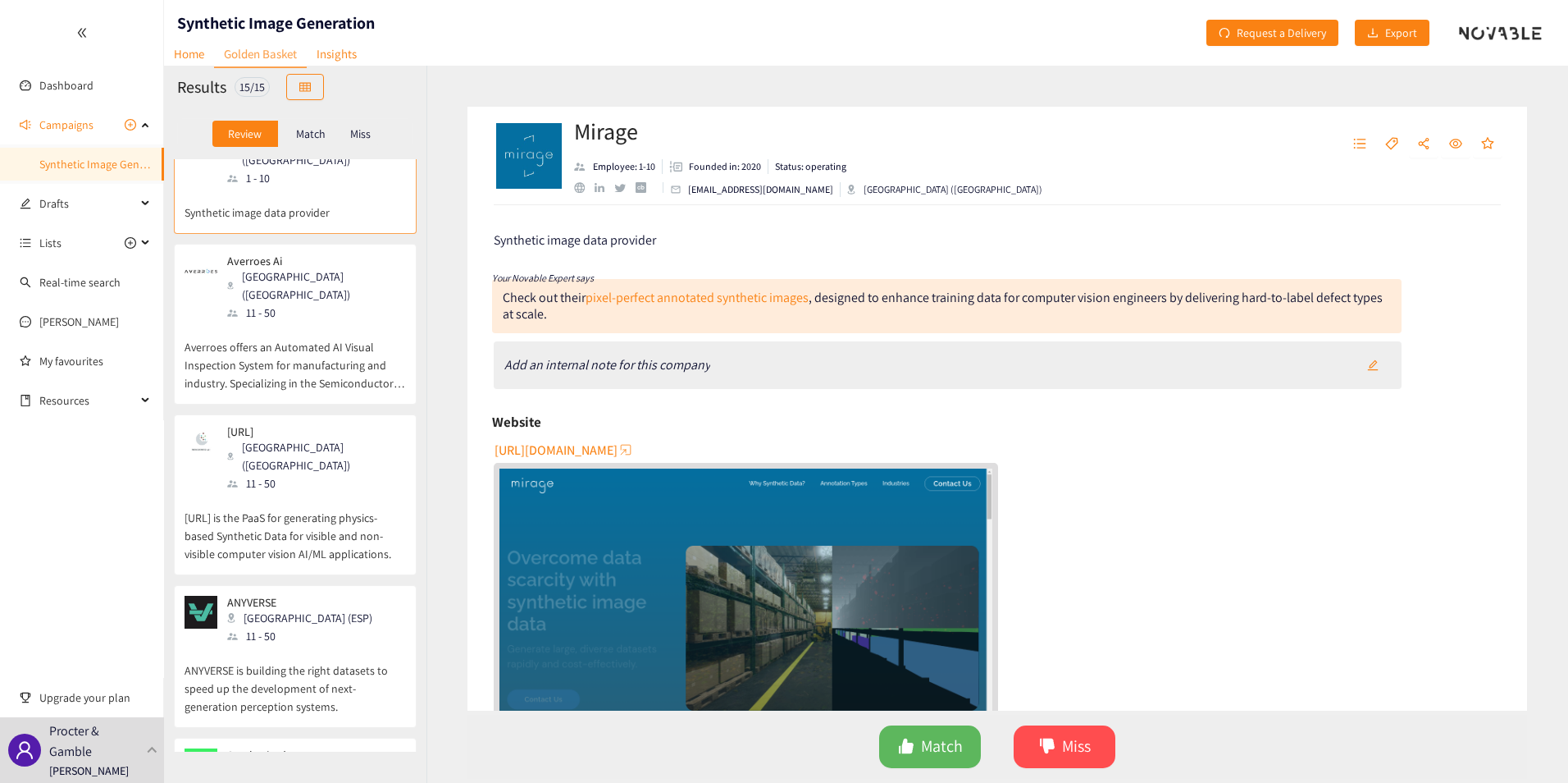
scroll to position [1394, 0]
click at [359, 747] on div "Synthesized London (GBR) 11 - 50" at bounding box center [295, 772] width 221 height 49
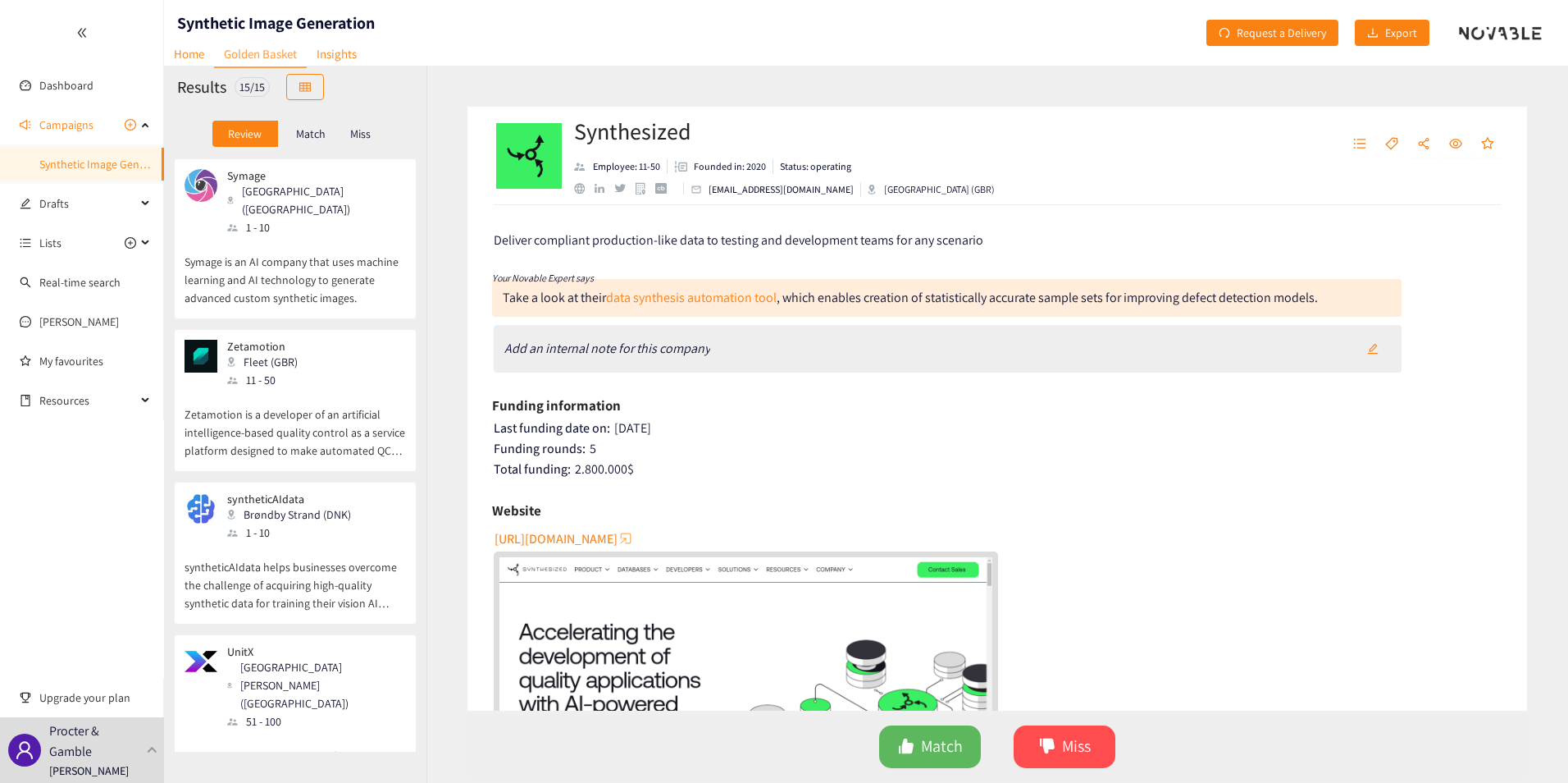
scroll to position [0, 0]
click at [1114, 36] on header "Synthetic Image Generation Home Golden Basket Insights Request a Delivery Export" at bounding box center [866, 33] width 1404 height 66
click at [1400, 27] on span "Export" at bounding box center [1401, 32] width 32 height 18
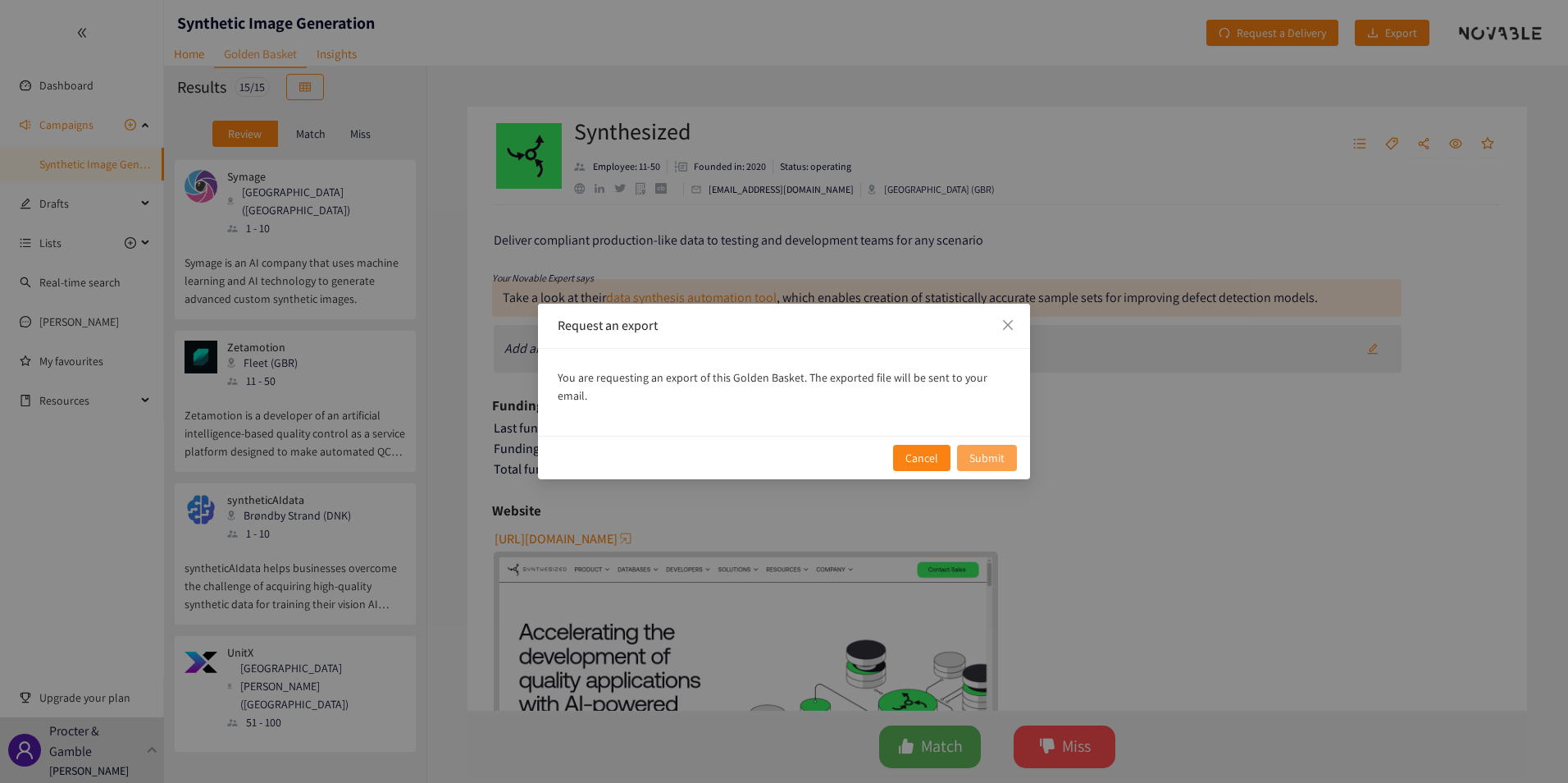
click at [993, 449] on span "Submit" at bounding box center [987, 458] width 36 height 18
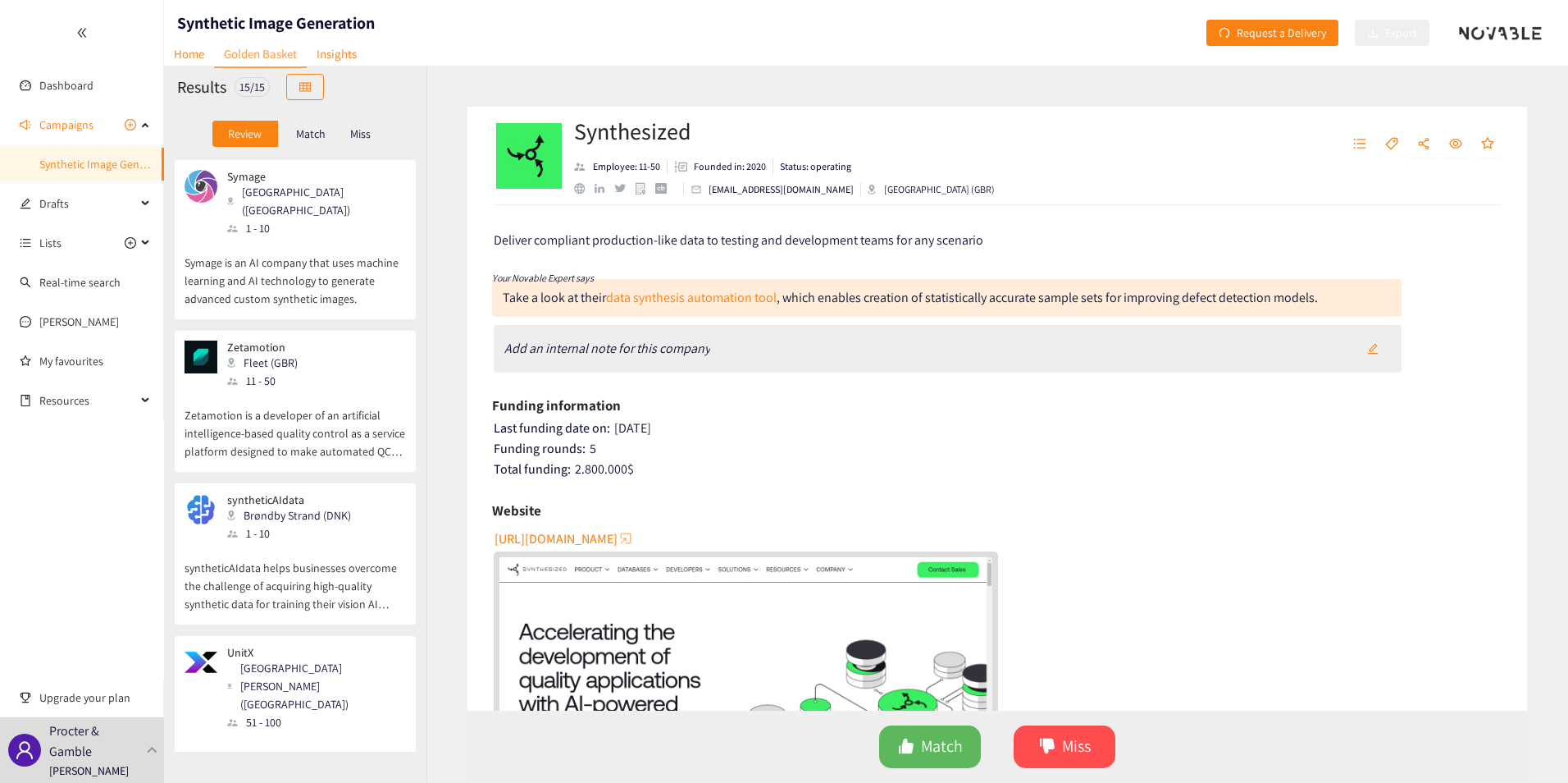
click at [364, 130] on p "Miss" at bounding box center [361, 134] width 21 height 13
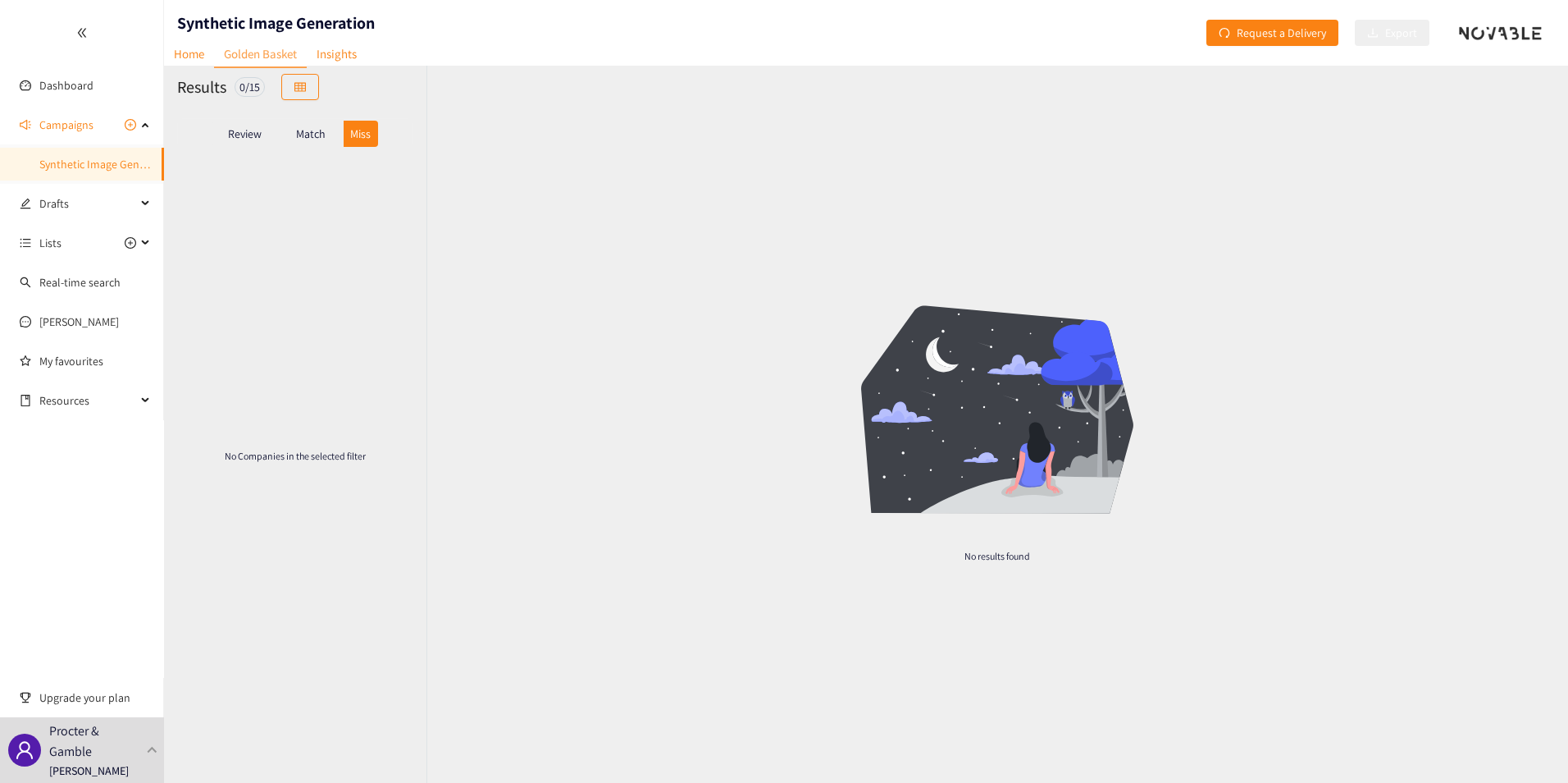
click at [319, 128] on p "Match" at bounding box center [310, 134] width 29 height 13
click at [251, 138] on p "Review" at bounding box center [245, 134] width 34 height 13
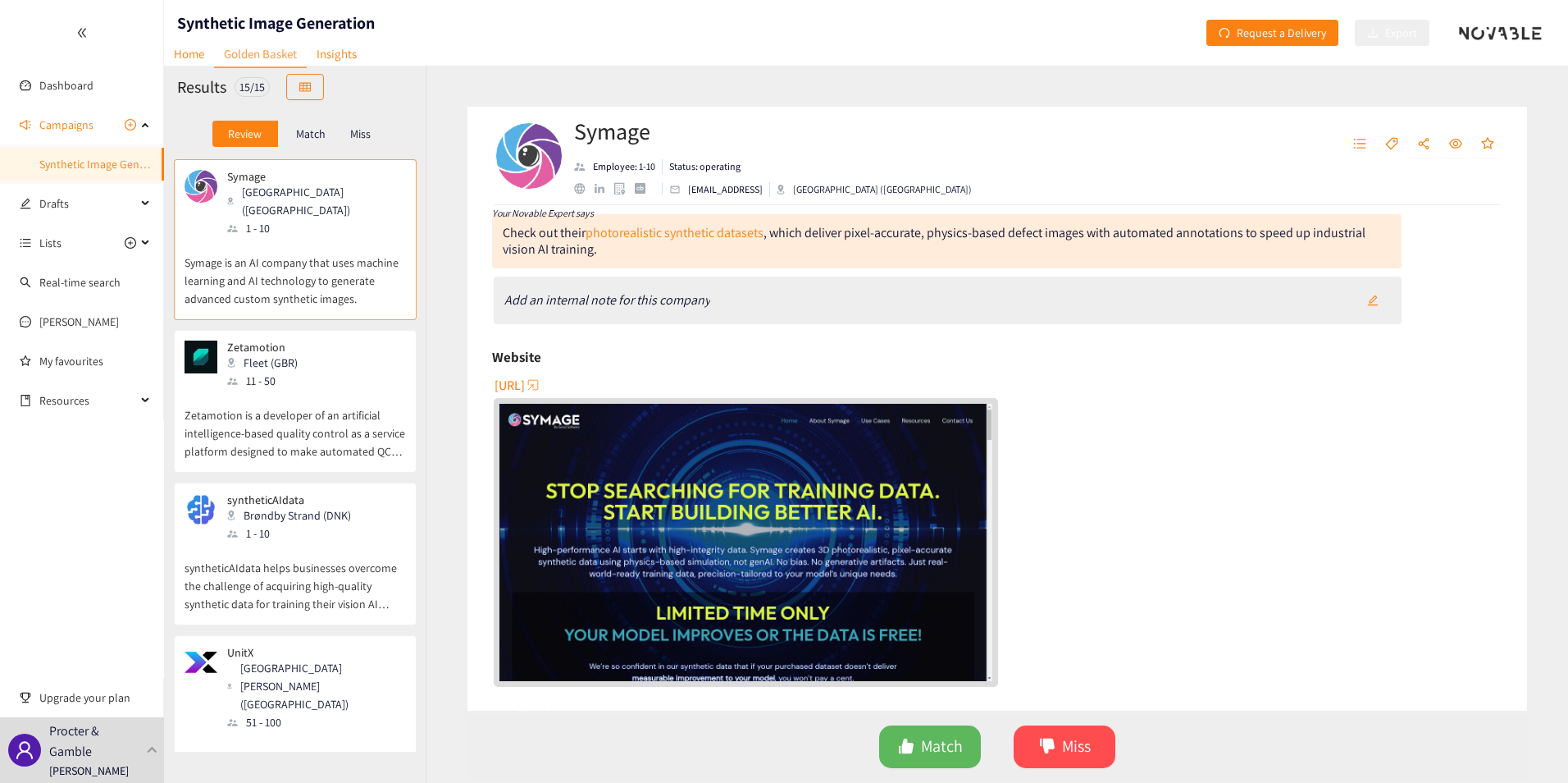
scroll to position [475, 0]
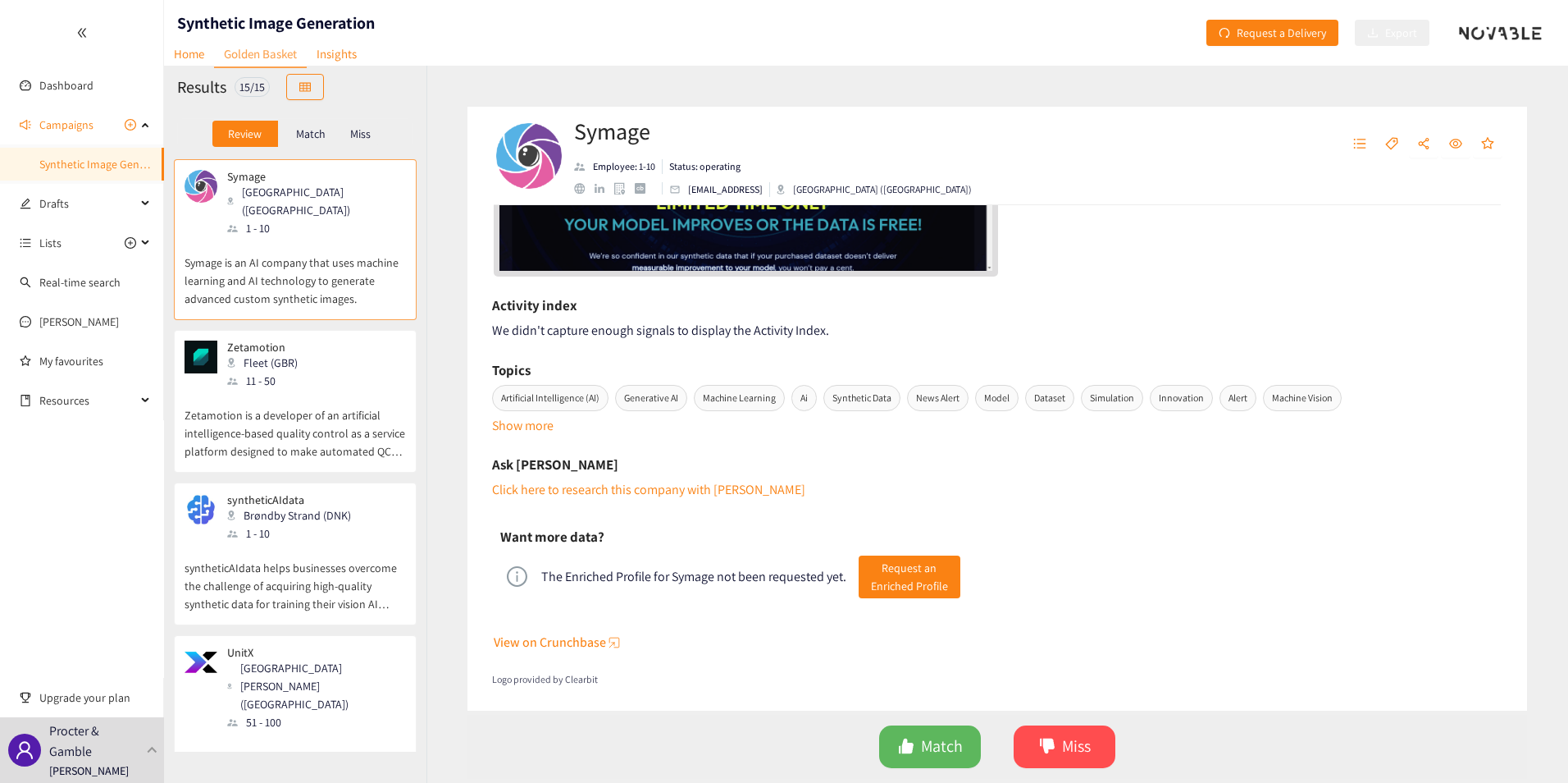
click at [573, 643] on span "View on Crunchbase" at bounding box center [550, 642] width 112 height 21
click at [361, 565] on p "syntheticAIdata helps businesses overcome the challenge of acquiring high-quali…" at bounding box center [295, 577] width 221 height 70
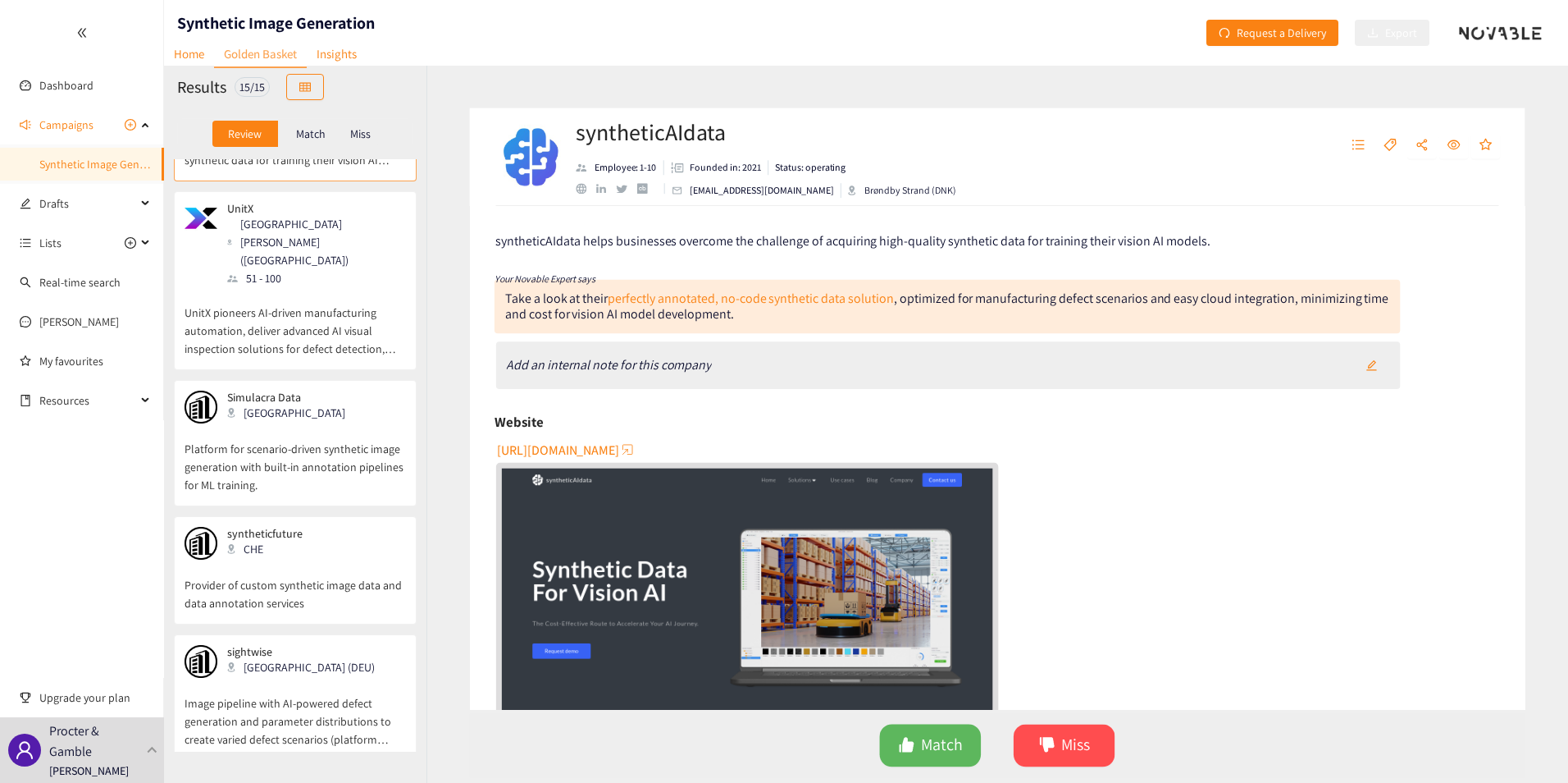
scroll to position [492, 0]
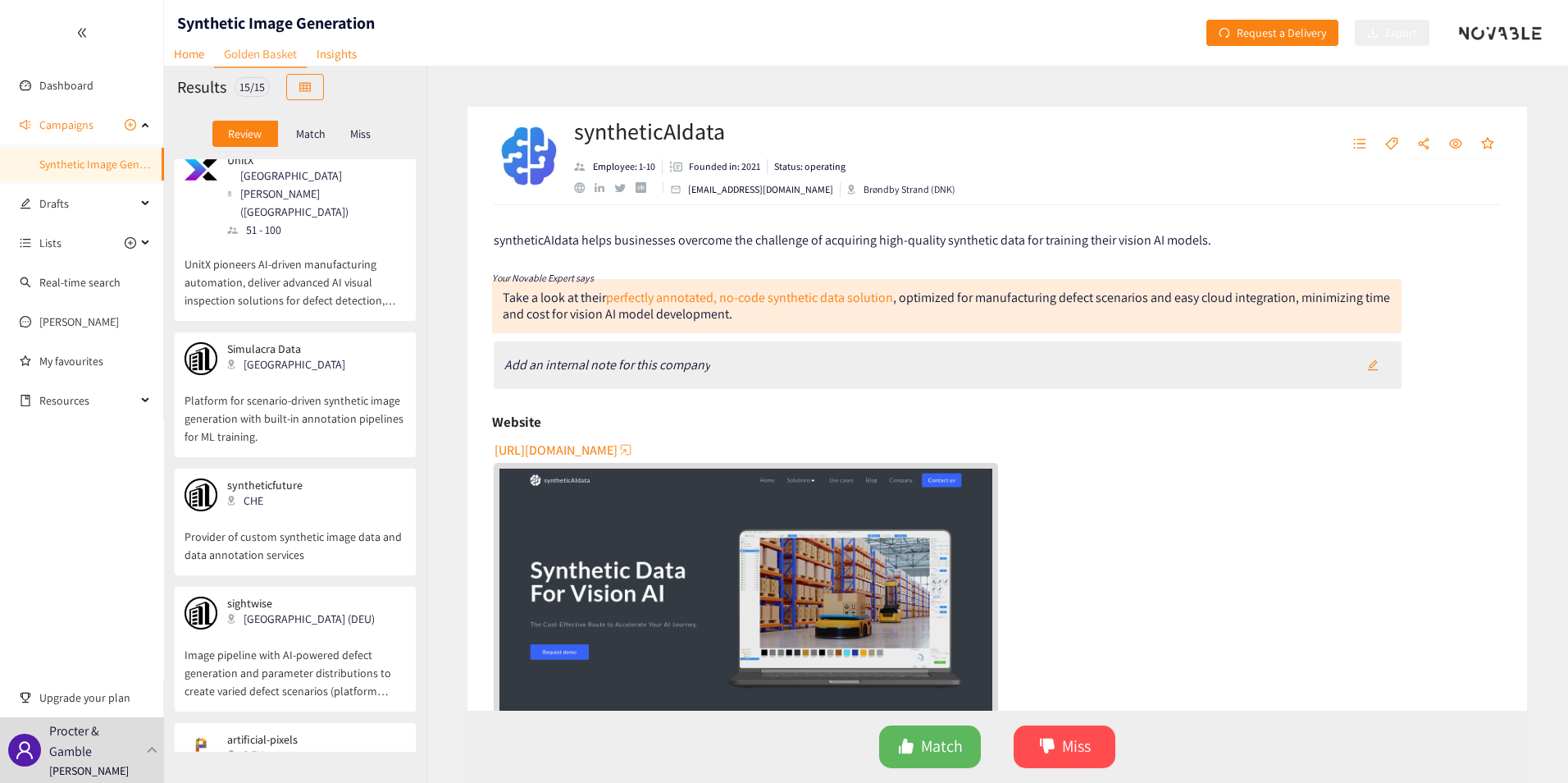
click at [303, 632] on p "Image pipeline with AI-powered defect generation and parameter distributions to…" at bounding box center [295, 664] width 221 height 70
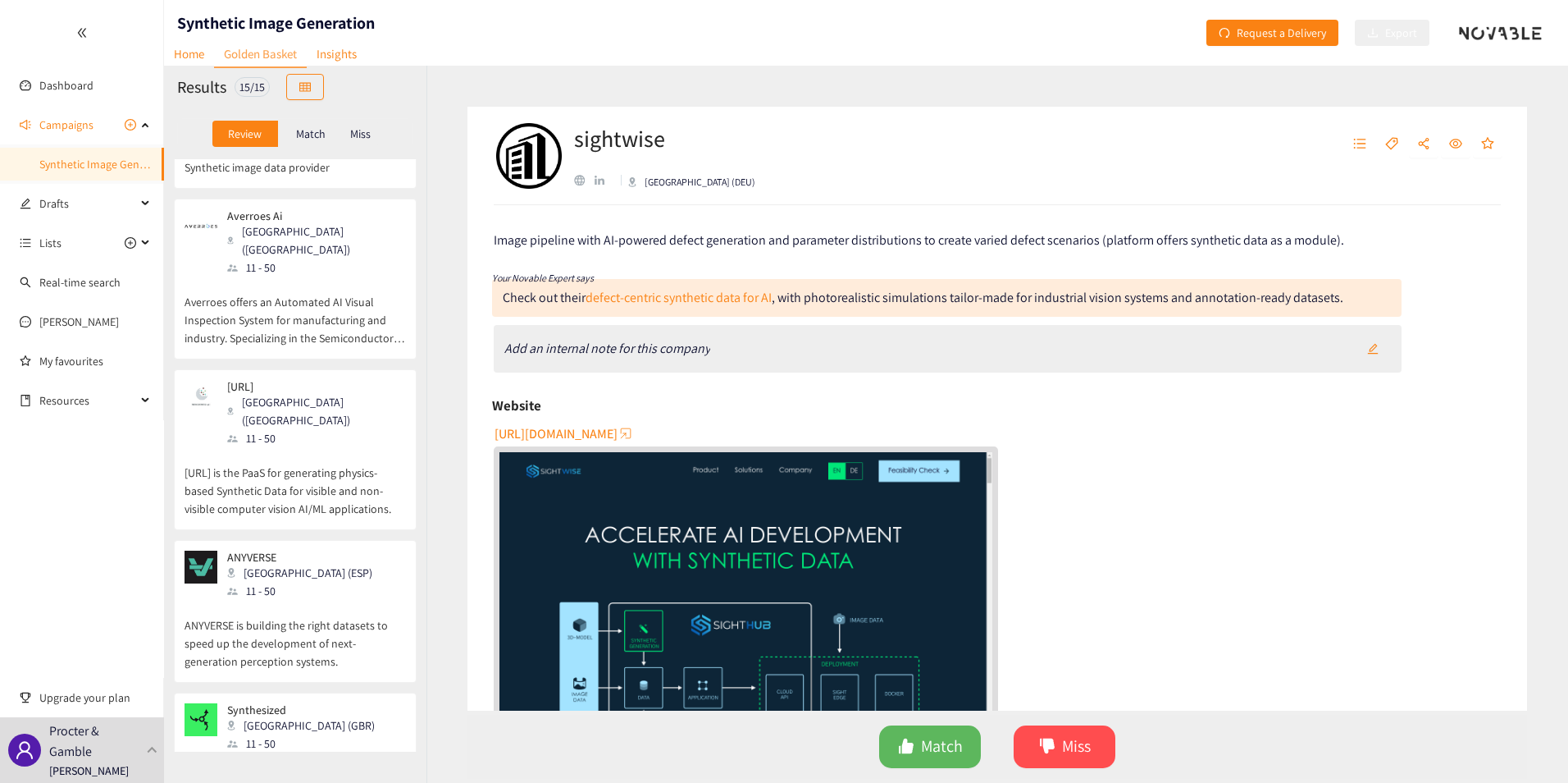
scroll to position [1525, 0]
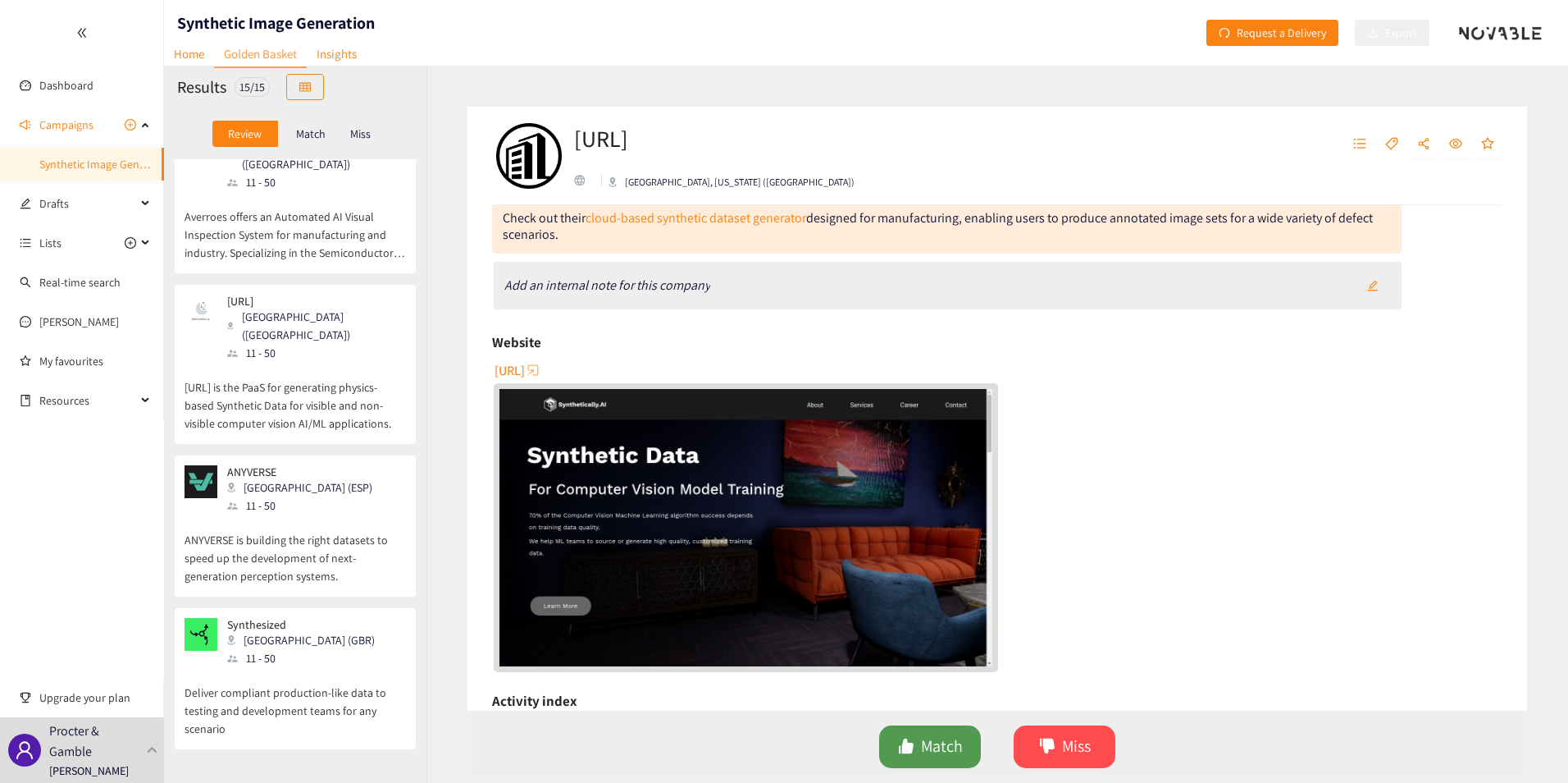
scroll to position [164, 0]
